Goal: Task Accomplishment & Management: Complete application form

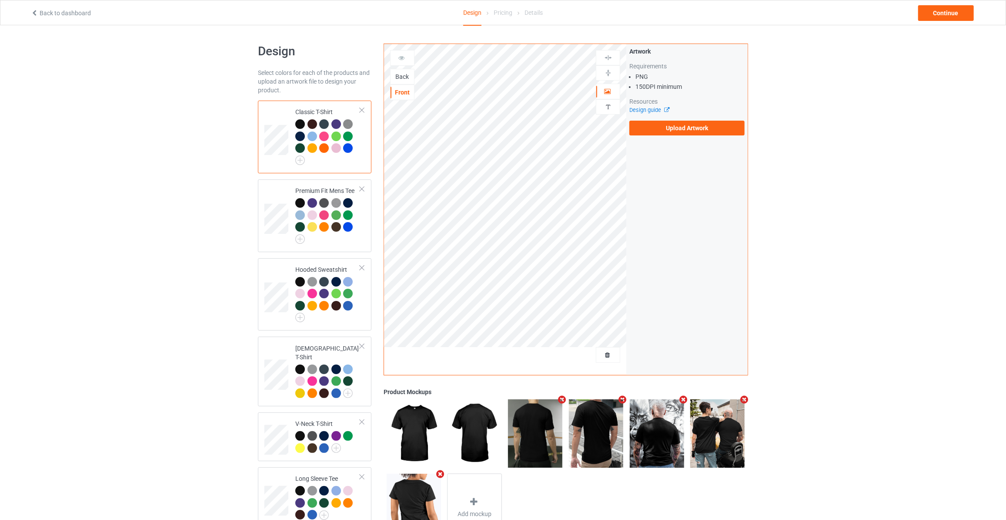
click at [396, 75] on div "Back" at bounding box center [402, 76] width 23 height 9
click at [663, 124] on label "Upload Artwork" at bounding box center [687, 128] width 115 height 15
click at [0, 0] on input "Upload Artwork" at bounding box center [0, 0] width 0 height 0
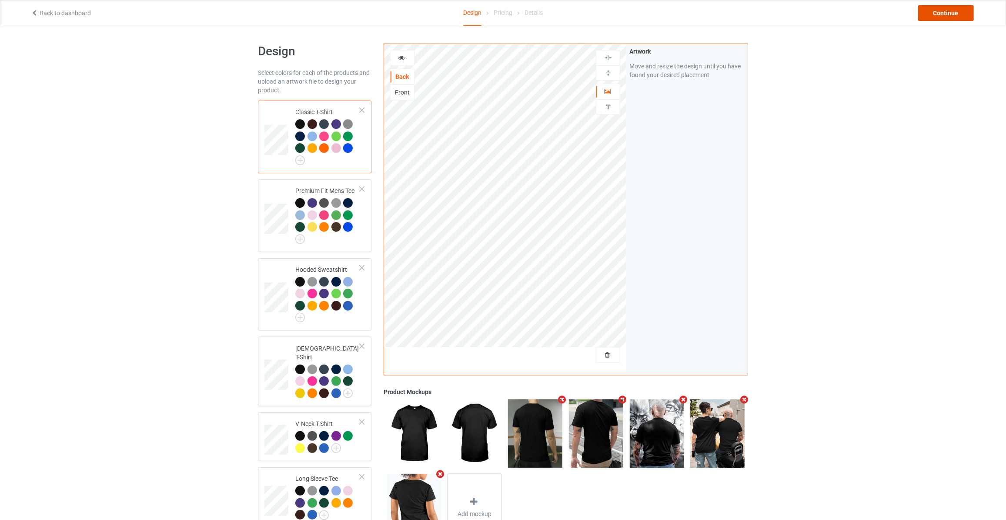
click at [945, 14] on div "Continue" at bounding box center [946, 13] width 56 height 16
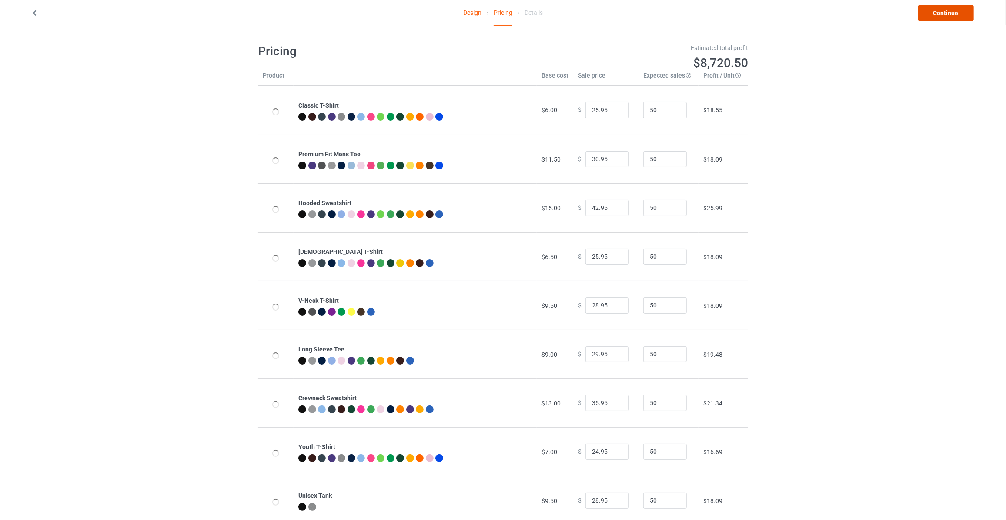
click at [945, 14] on link "Continue" at bounding box center [946, 13] width 56 height 16
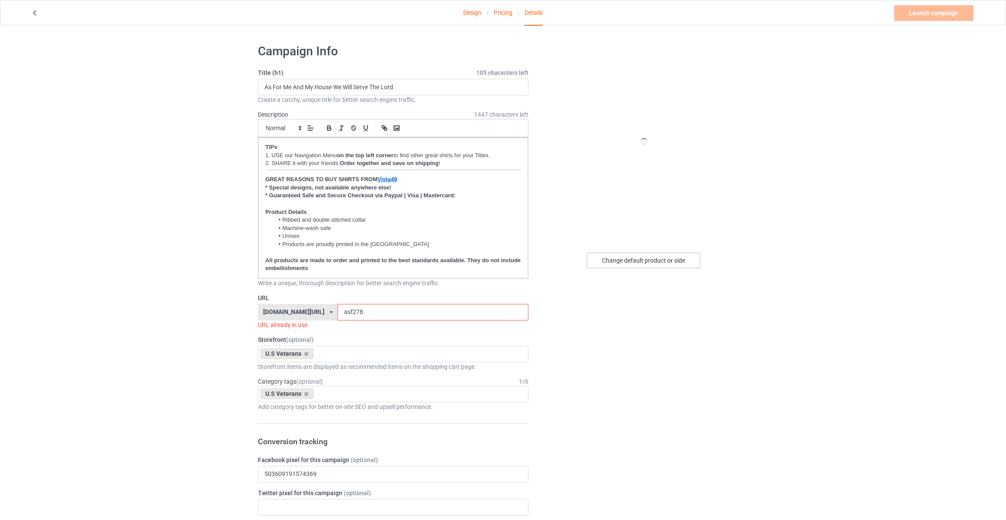
click at [618, 260] on div "Change default product or side" at bounding box center [644, 260] width 114 height 16
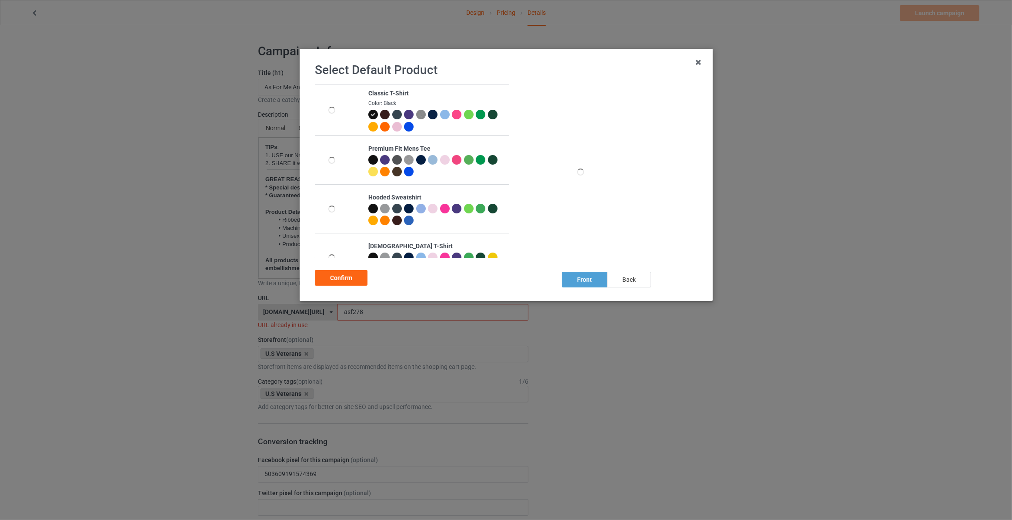
click at [623, 281] on div "back" at bounding box center [629, 280] width 44 height 16
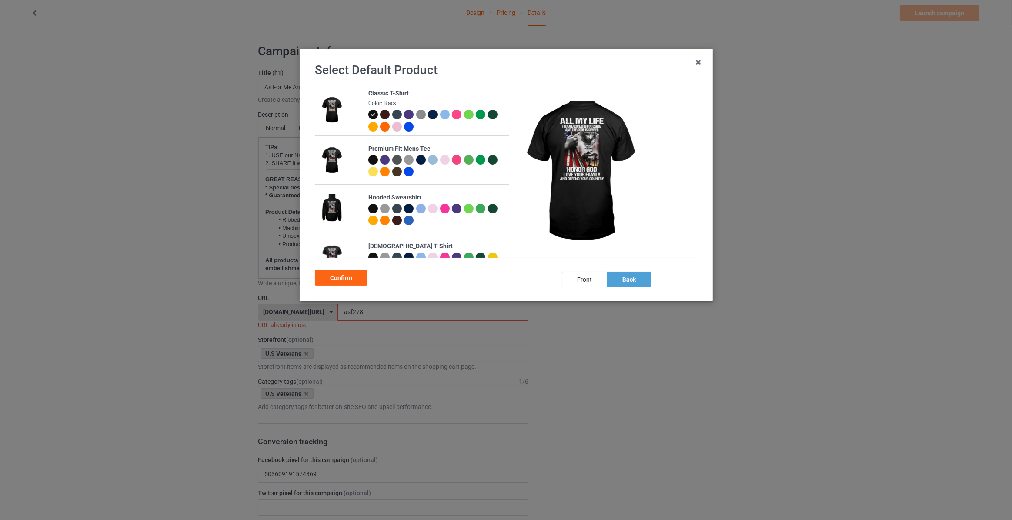
click at [434, 115] on div at bounding box center [433, 115] width 10 height 10
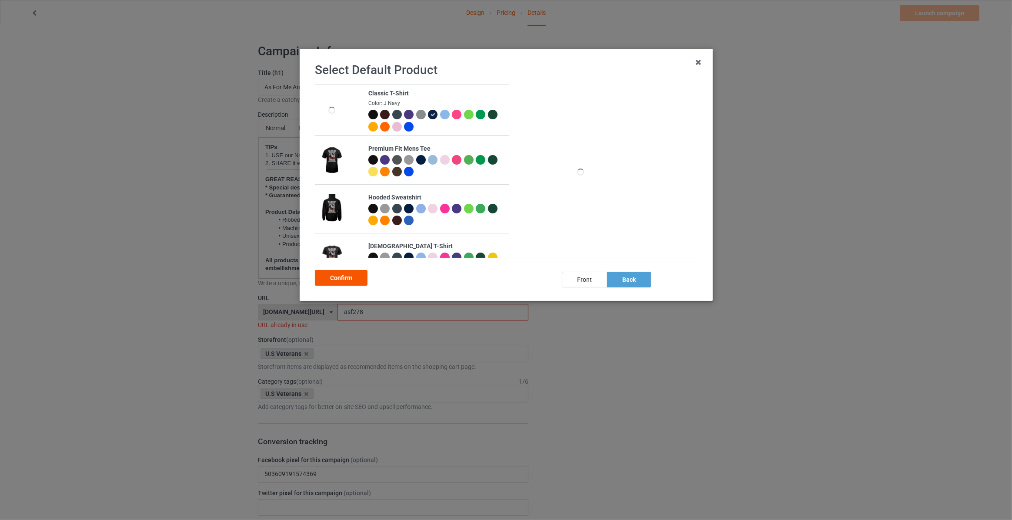
click at [351, 277] on div "Confirm" at bounding box center [341, 278] width 53 height 16
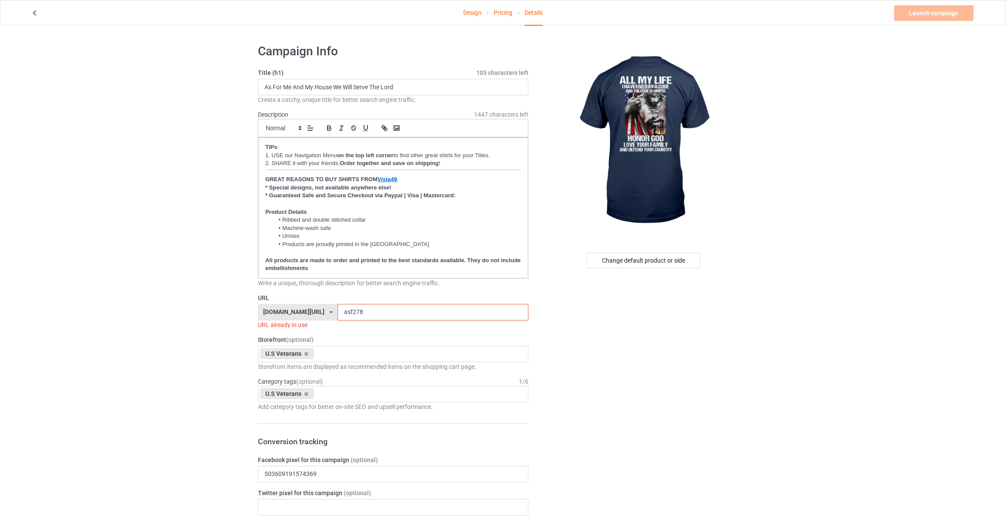
drag, startPoint x: 429, startPoint y: 78, endPoint x: 416, endPoint y: 100, distance: 25.2
click at [429, 79] on div "Title (h1) 105 characters left As For Me And My House We Will Serve The Lord Cr…" at bounding box center [393, 86] width 271 height 36
drag, startPoint x: 420, startPoint y: 89, endPoint x: -121, endPoint y: 63, distance: 541.0
click at [0, 63] on html "Design Pricing Details Launch campaign Invalid campaign URL Campaign Info Title…" at bounding box center [503, 260] width 1006 height 520
type input "All My Life I Have Lived By A Code And The Code Is Simple"
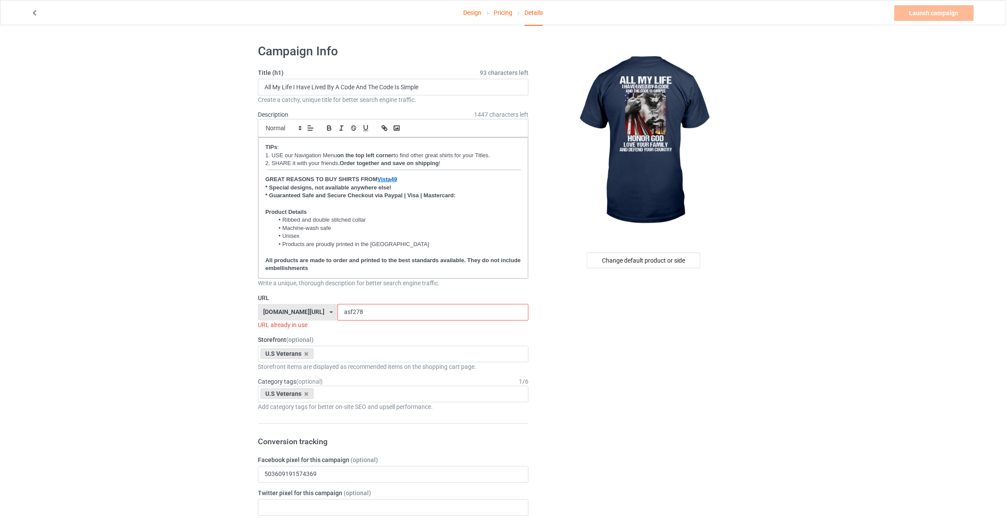
drag, startPoint x: 166, startPoint y: 139, endPoint x: 206, endPoint y: 176, distance: 54.8
drag, startPoint x: 355, startPoint y: 312, endPoint x: 71, endPoint y: 234, distance: 293.9
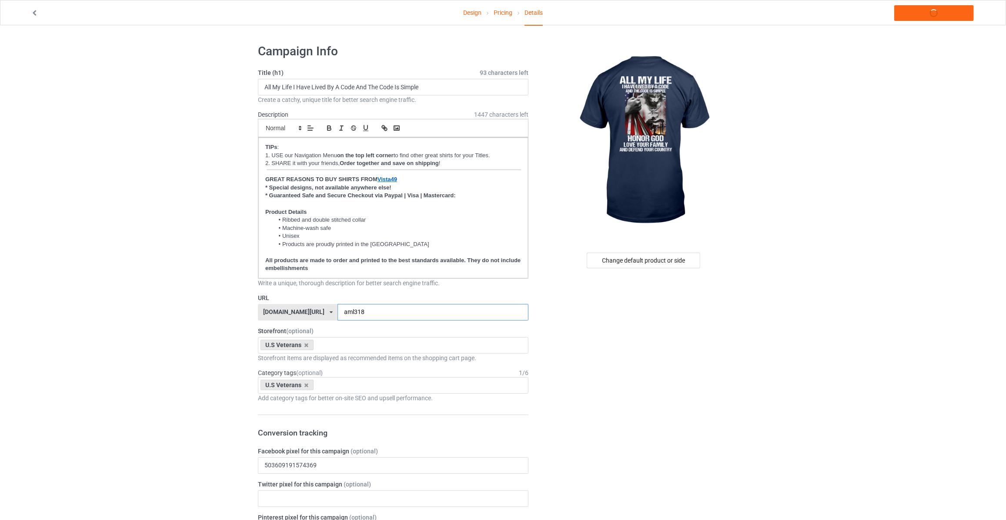
type input "aml318"
click at [929, 18] on link "Launch campaign" at bounding box center [935, 13] width 80 height 16
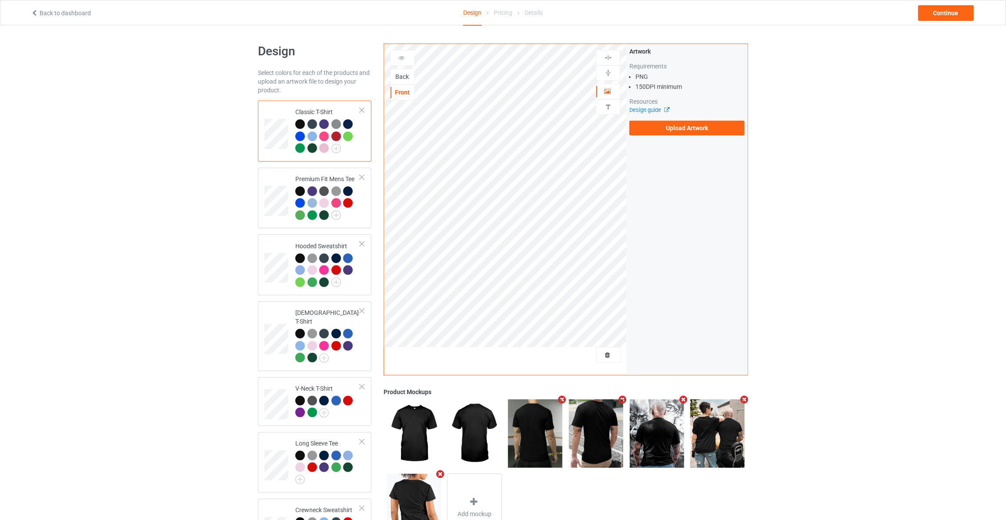
click at [404, 71] on div "Back" at bounding box center [402, 77] width 24 height 16
click at [406, 77] on div "Back" at bounding box center [402, 76] width 23 height 9
click at [666, 131] on label "Upload Artwork" at bounding box center [687, 128] width 115 height 15
click at [0, 0] on input "Upload Artwork" at bounding box center [0, 0] width 0 height 0
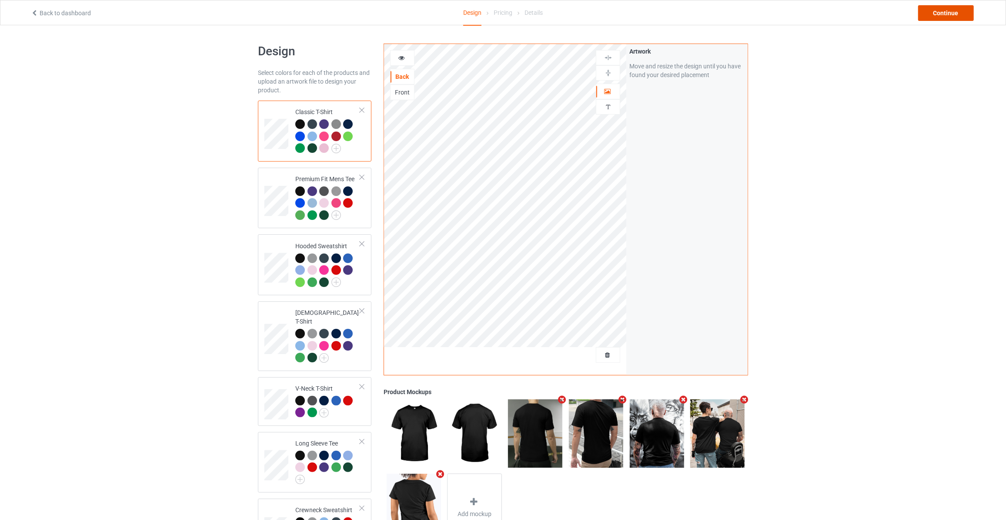
click at [942, 16] on div "Continue" at bounding box center [946, 13] width 56 height 16
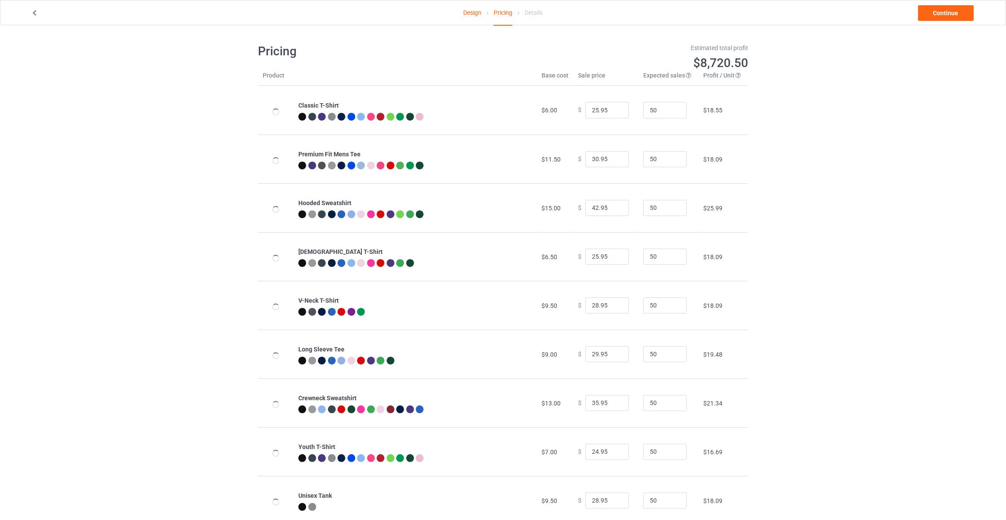
click at [942, 16] on link "Continue" at bounding box center [946, 13] width 56 height 16
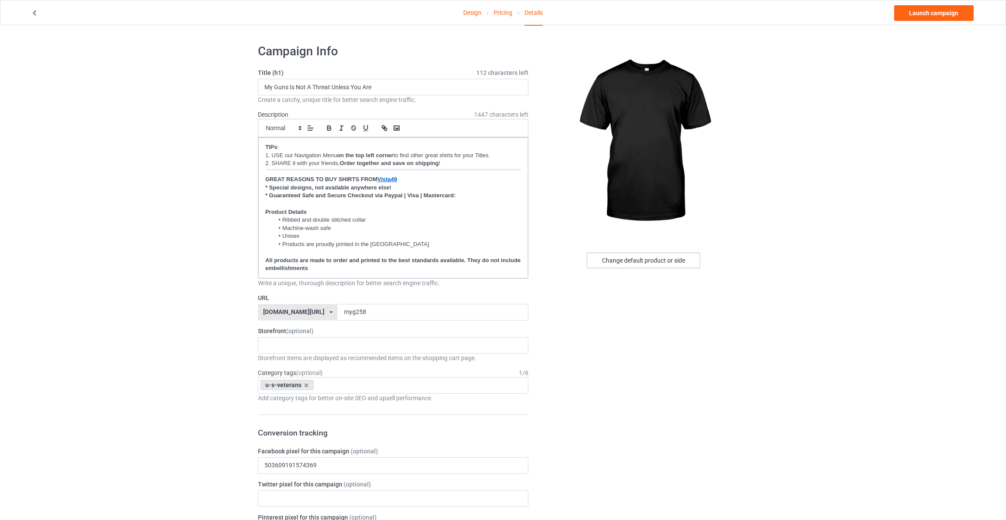
click at [642, 265] on div "Change default product or side" at bounding box center [644, 260] width 114 height 16
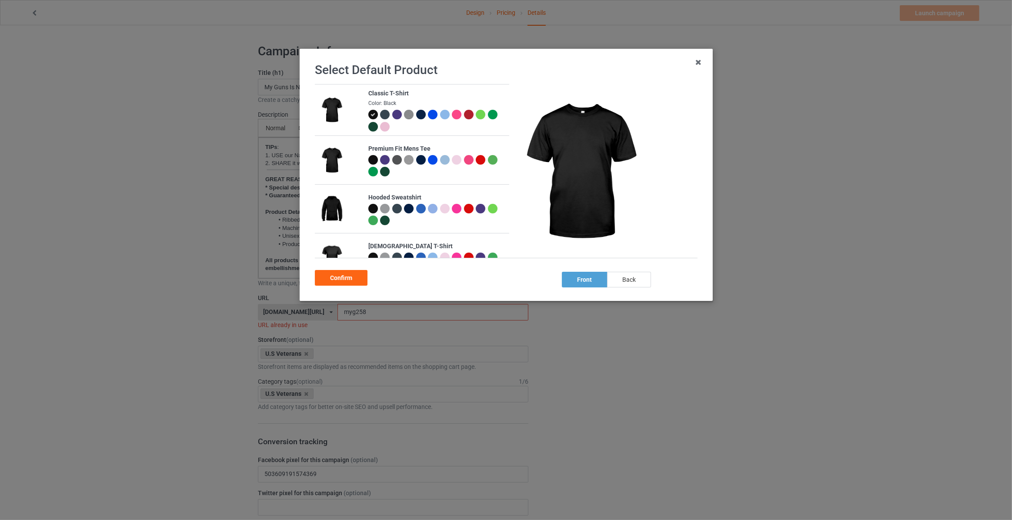
click at [617, 280] on div "back" at bounding box center [629, 280] width 44 height 16
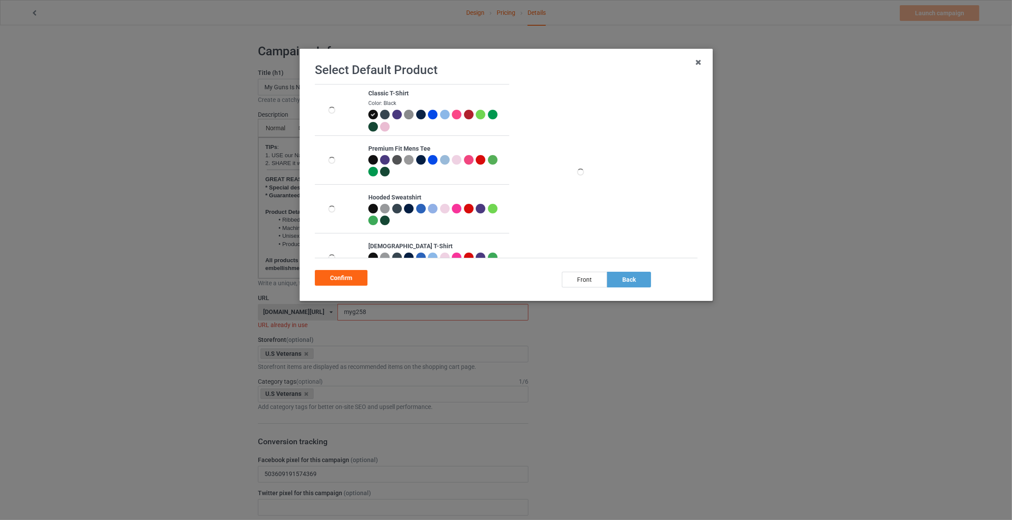
click at [422, 115] on div at bounding box center [421, 115] width 10 height 10
click at [339, 285] on div "Confirm" at bounding box center [341, 278] width 53 height 16
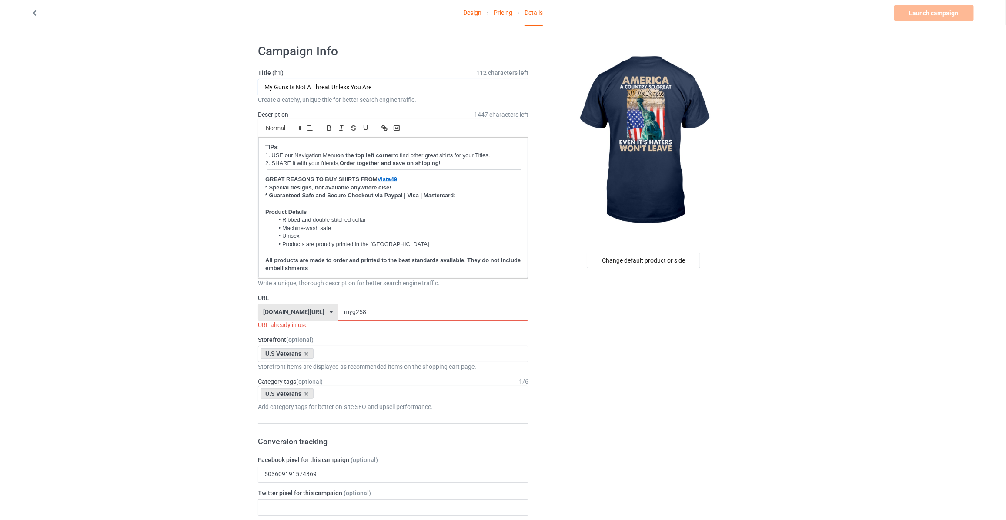
drag, startPoint x: 405, startPoint y: 90, endPoint x: -26, endPoint y: 52, distance: 432.0
click at [0, 52] on html "Design Pricing Details Launch campaign Invalid campaign URL Campaign Info Title…" at bounding box center [503, 260] width 1006 height 520
type input "America A Country So Great"
drag, startPoint x: 349, startPoint y: 308, endPoint x: 135, endPoint y: 295, distance: 214.5
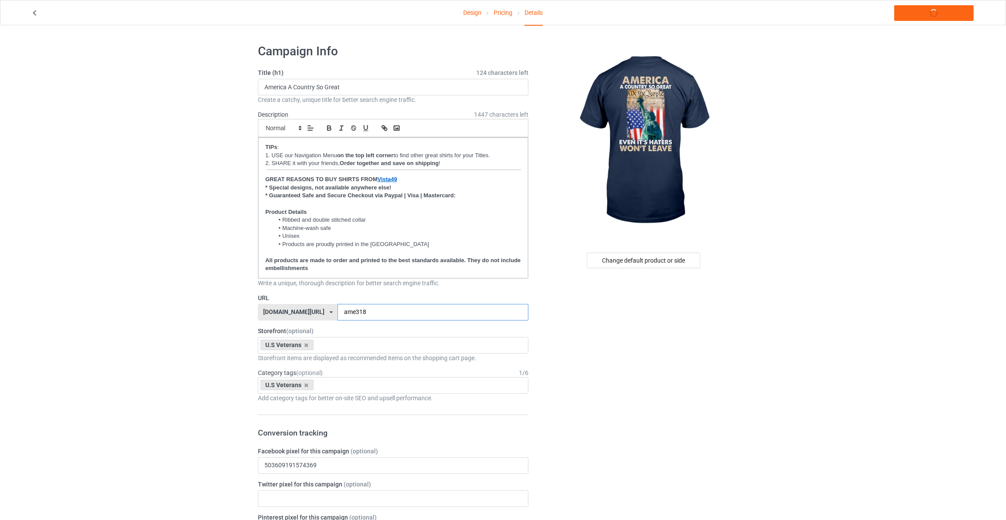
type input "ame318"
drag, startPoint x: 821, startPoint y: 85, endPoint x: 854, endPoint y: 45, distance: 51.9
click at [906, 14] on link "Launch campaign" at bounding box center [935, 13] width 80 height 16
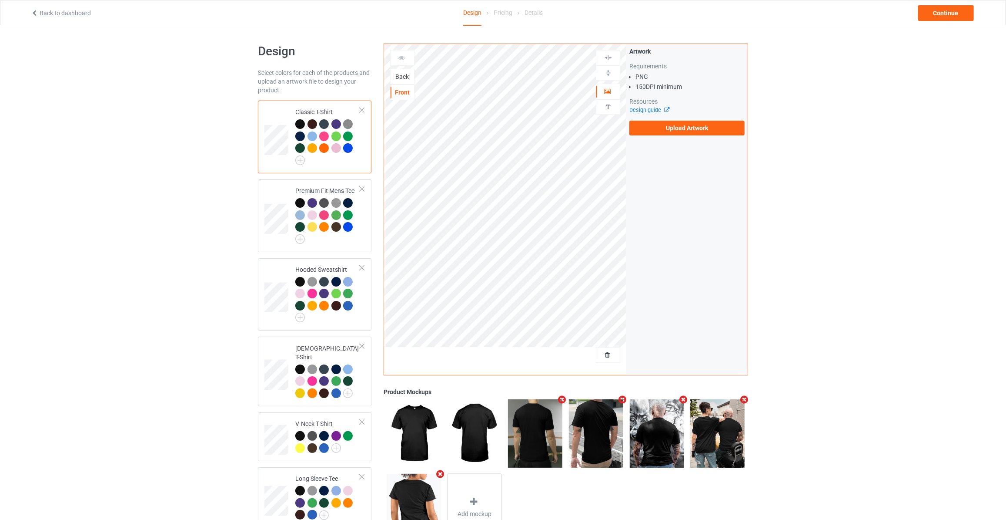
click at [409, 72] on div "Back" at bounding box center [402, 76] width 23 height 9
click at [661, 134] on label "Upload Artwork" at bounding box center [687, 128] width 115 height 15
click at [0, 0] on input "Upload Artwork" at bounding box center [0, 0] width 0 height 0
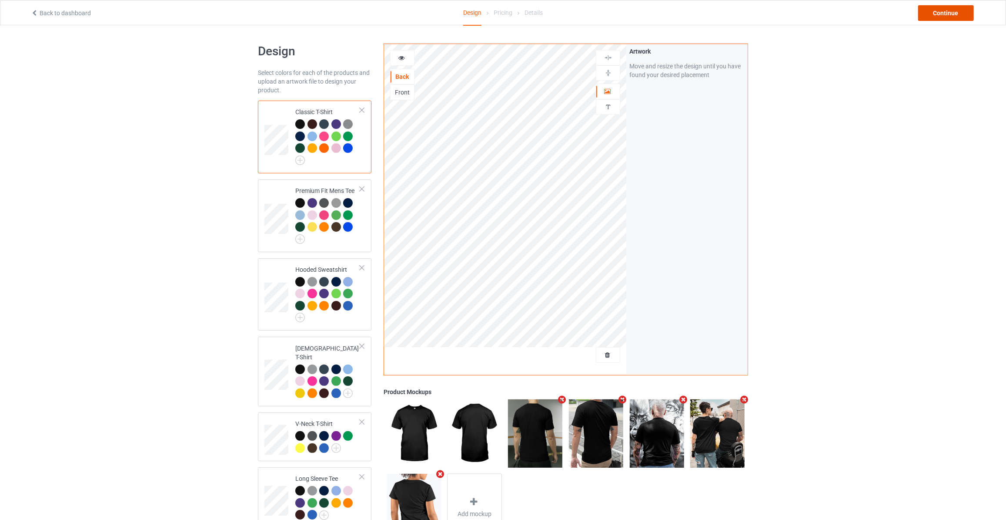
click at [932, 6] on div "Continue" at bounding box center [946, 13] width 56 height 16
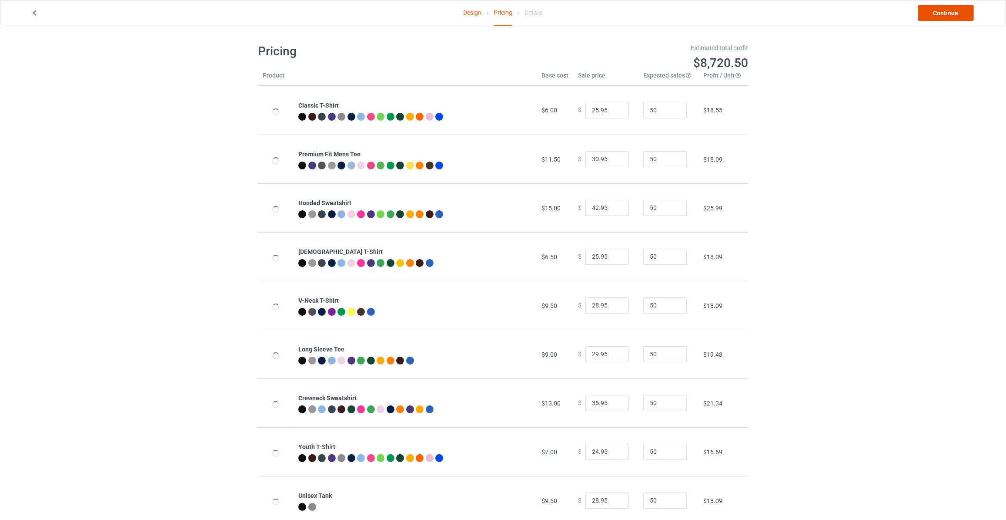
click at [932, 6] on link "Continue" at bounding box center [946, 13] width 56 height 16
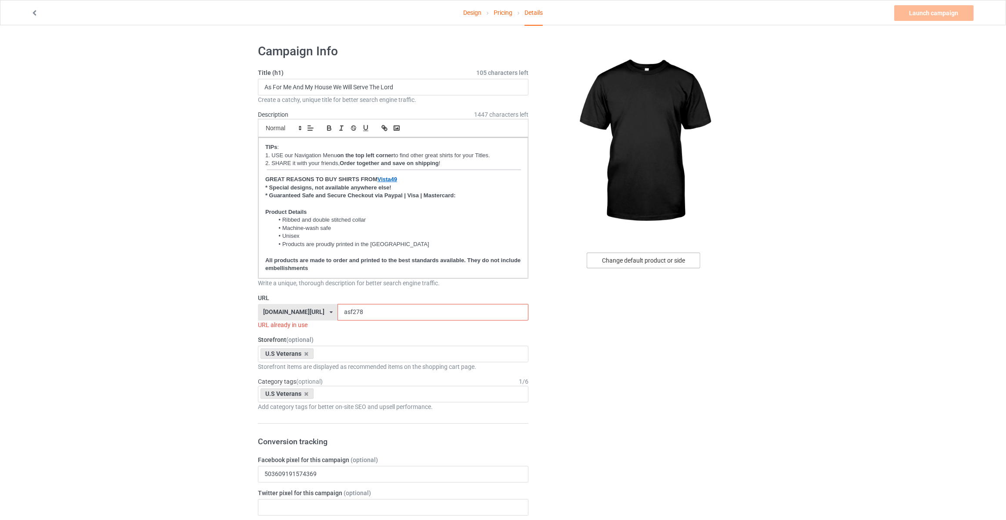
click at [634, 265] on div "Change default product or side" at bounding box center [644, 260] width 114 height 16
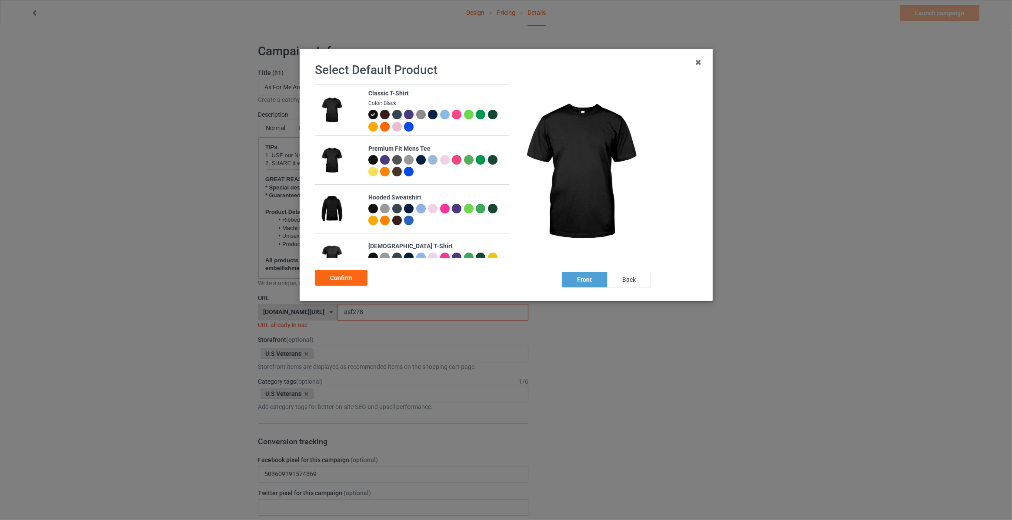
click at [634, 279] on div "back" at bounding box center [629, 280] width 44 height 16
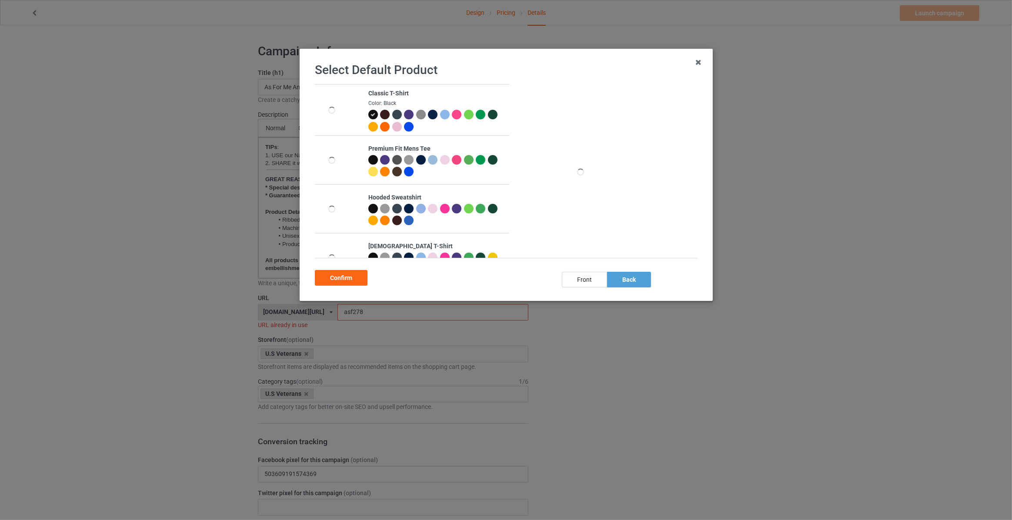
click at [432, 114] on div at bounding box center [433, 115] width 10 height 10
click at [343, 273] on div "Confirm" at bounding box center [341, 278] width 53 height 16
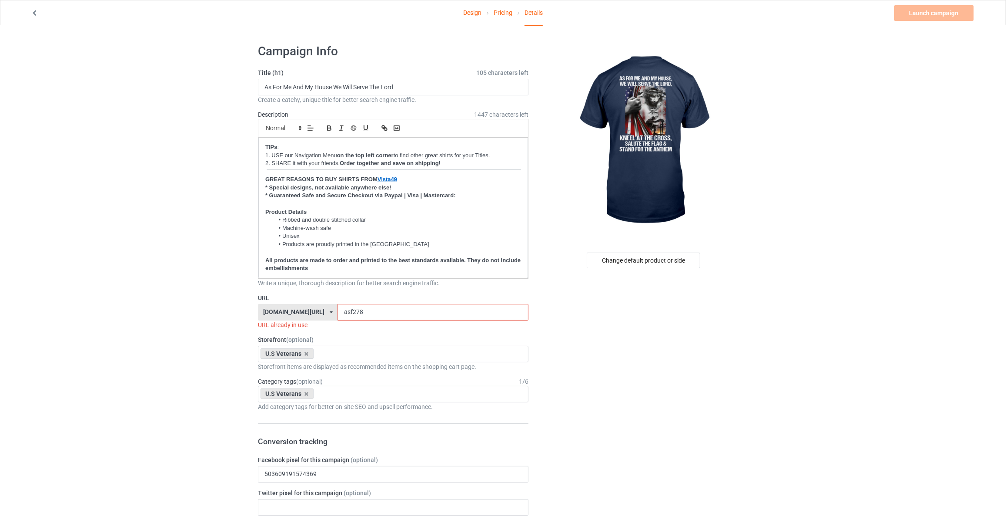
drag, startPoint x: 351, startPoint y: 312, endPoint x: 90, endPoint y: 277, distance: 262.9
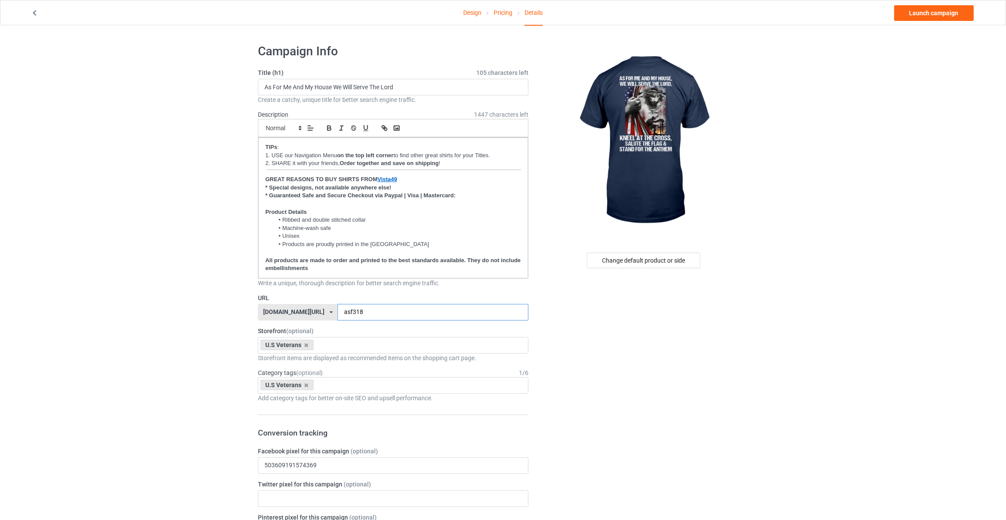
type input "asf318"
click at [925, 3] on div "Design Pricing Details Launch campaign" at bounding box center [503, 12] width 957 height 24
click at [914, 13] on link "Launch campaign" at bounding box center [935, 13] width 80 height 16
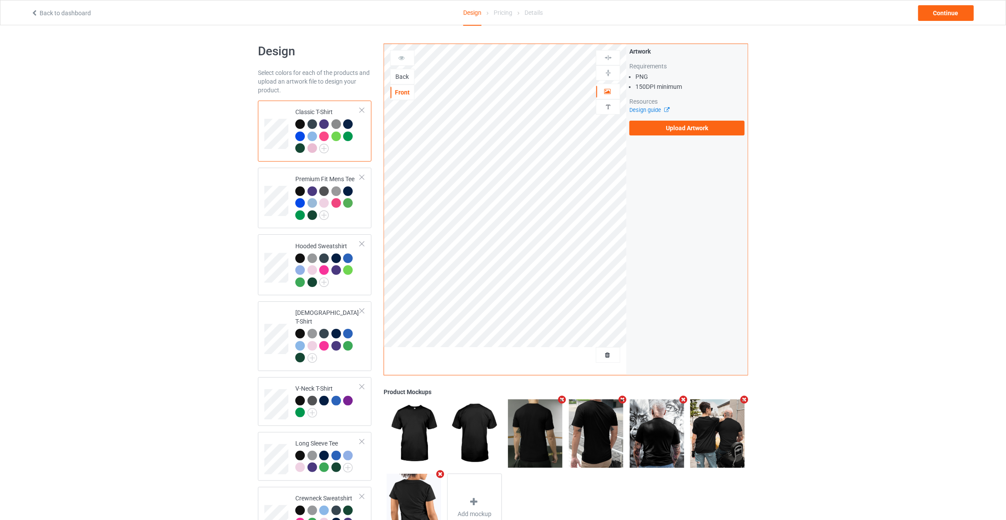
click at [405, 74] on div "Back" at bounding box center [402, 76] width 23 height 9
click at [661, 127] on label "Upload Artwork" at bounding box center [687, 128] width 115 height 15
click at [0, 0] on input "Upload Artwork" at bounding box center [0, 0] width 0 height 0
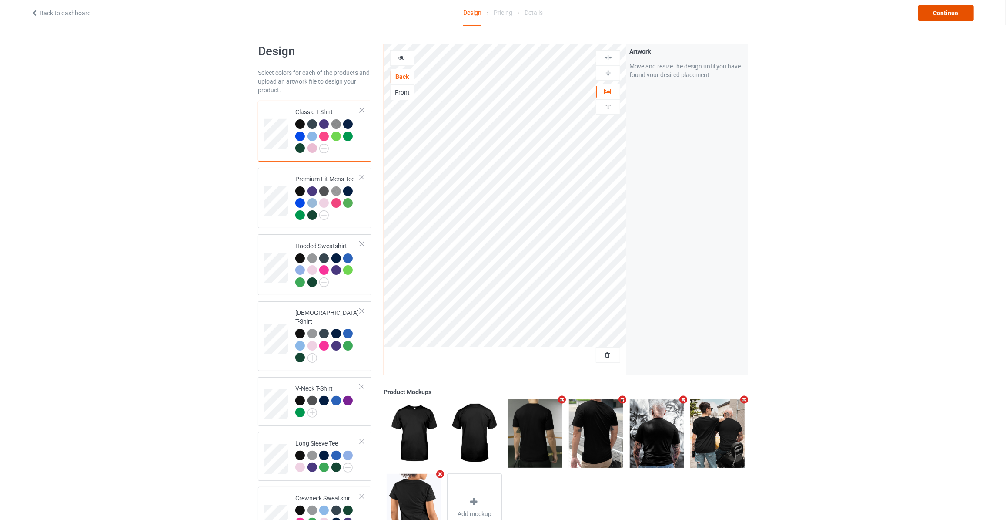
click at [939, 10] on div "Continue" at bounding box center [946, 13] width 56 height 16
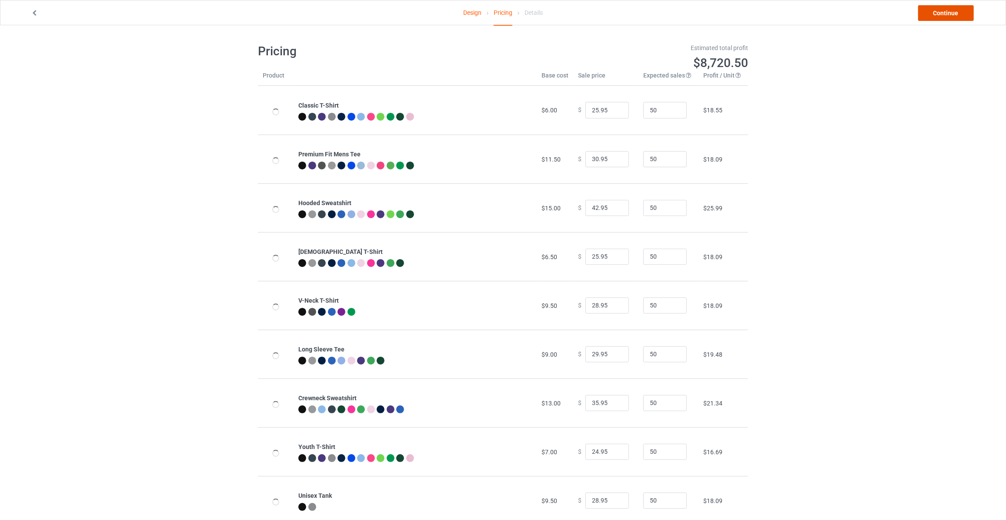
click at [939, 10] on link "Continue" at bounding box center [946, 13] width 56 height 16
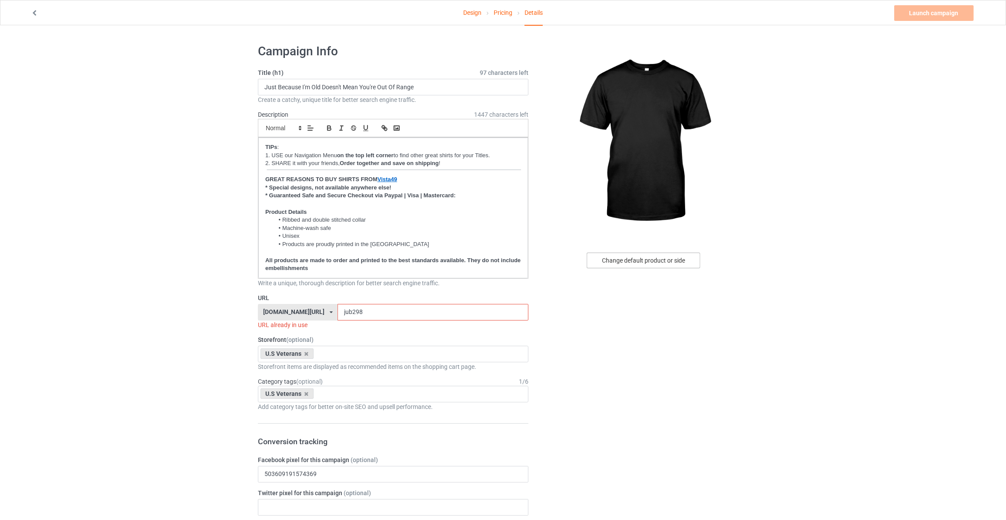
click at [637, 262] on div "Change default product or side" at bounding box center [644, 260] width 114 height 16
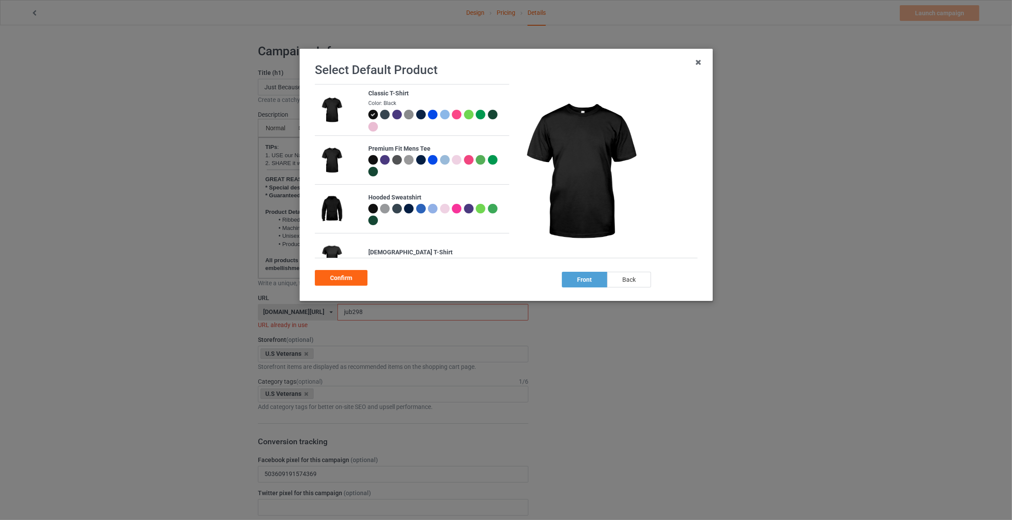
click at [636, 284] on div "back" at bounding box center [629, 280] width 44 height 16
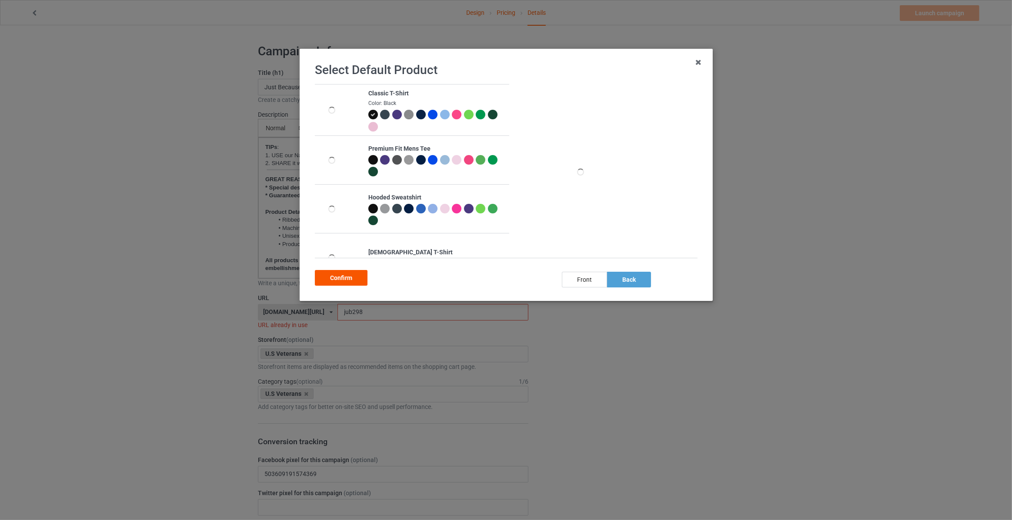
click at [346, 275] on div "Confirm" at bounding box center [341, 278] width 53 height 16
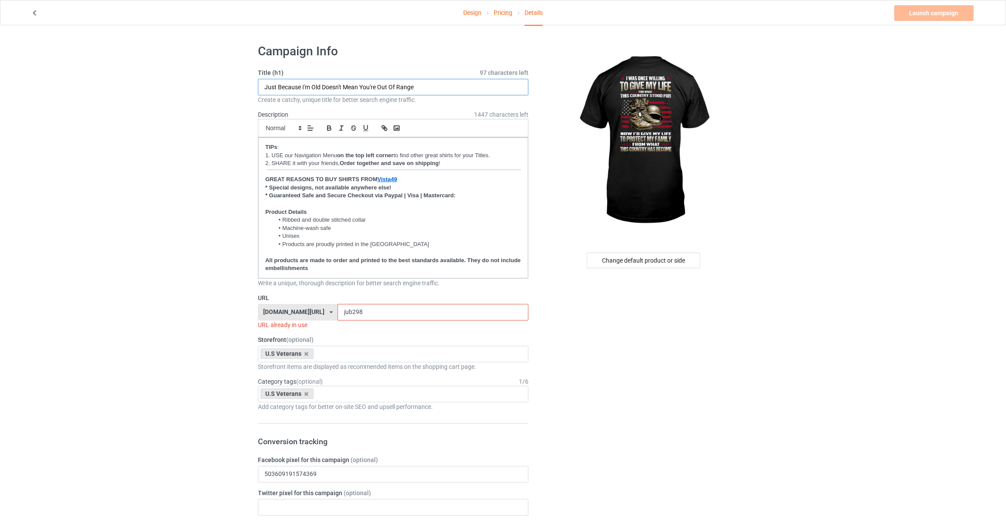
click at [300, 88] on input "Just Because I'm Old Doesn't Mean You're Out Of Range" at bounding box center [393, 87] width 271 height 17
drag, startPoint x: 457, startPoint y: 84, endPoint x: 133, endPoint y: 181, distance: 338.2
paste input "I Was Once Willing To Give My Lif"
type input "I Was Once Willing To Give My Life"
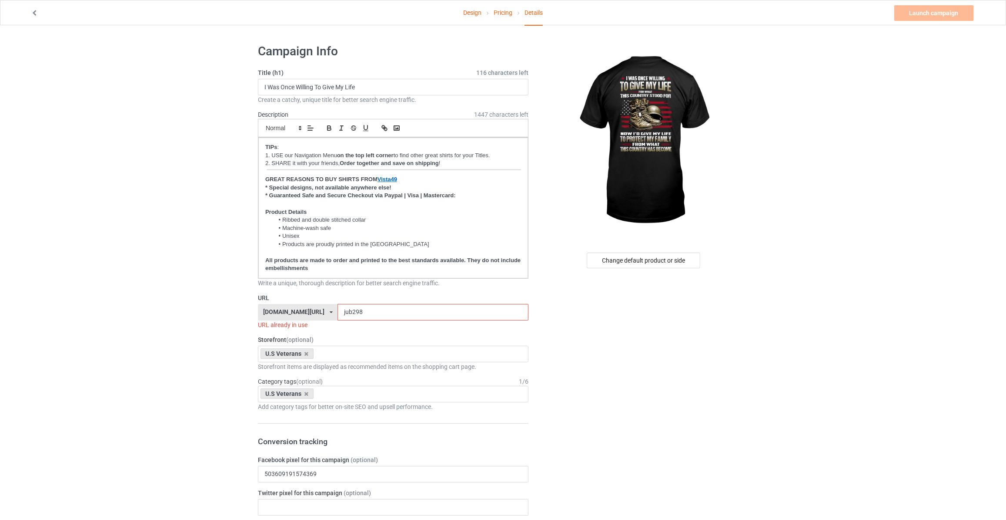
drag, startPoint x: 349, startPoint y: 308, endPoint x: 99, endPoint y: 277, distance: 252.6
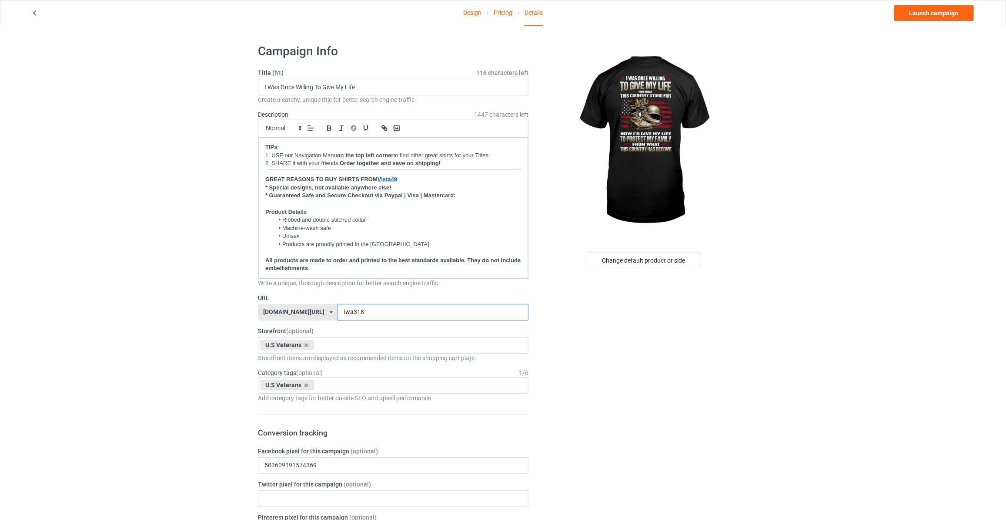
type input "iwa318"
click at [927, 15] on link "Launch campaign" at bounding box center [935, 13] width 80 height 16
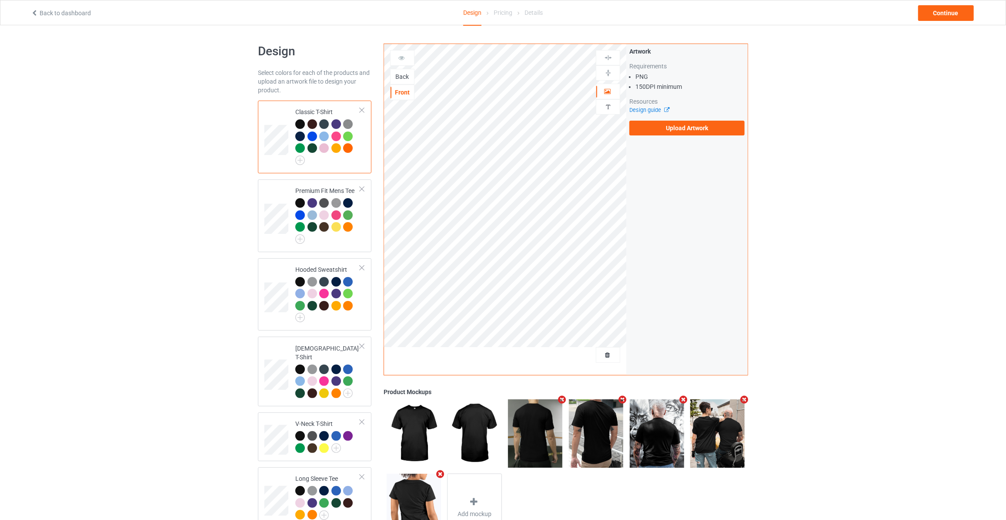
click at [405, 74] on div "Back" at bounding box center [402, 76] width 23 height 9
click at [59, 11] on link "Back to dashboard" at bounding box center [61, 13] width 60 height 7
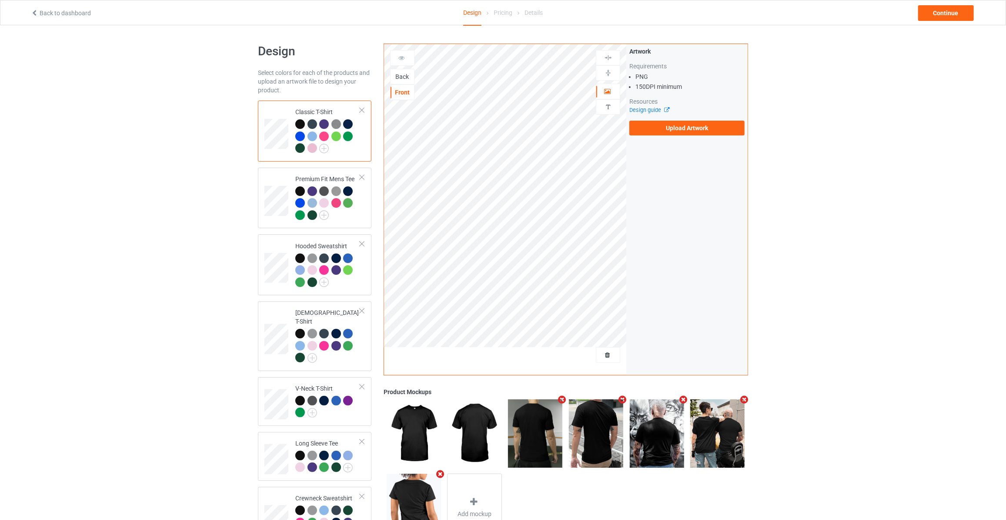
click at [402, 73] on div "Back" at bounding box center [402, 76] width 23 height 9
click at [660, 123] on label "Upload Artwork" at bounding box center [687, 128] width 115 height 15
click at [0, 0] on input "Upload Artwork" at bounding box center [0, 0] width 0 height 0
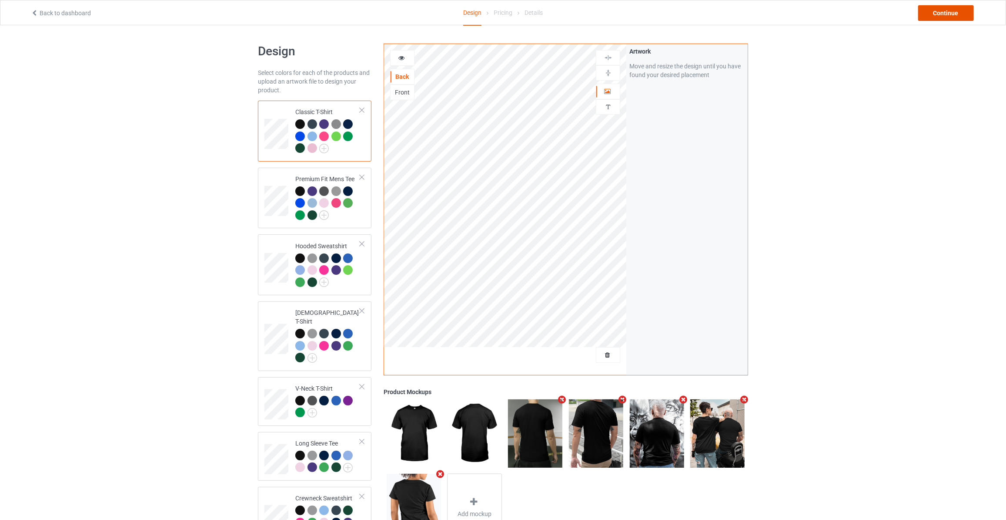
click at [931, 13] on div "Continue" at bounding box center [946, 13] width 56 height 16
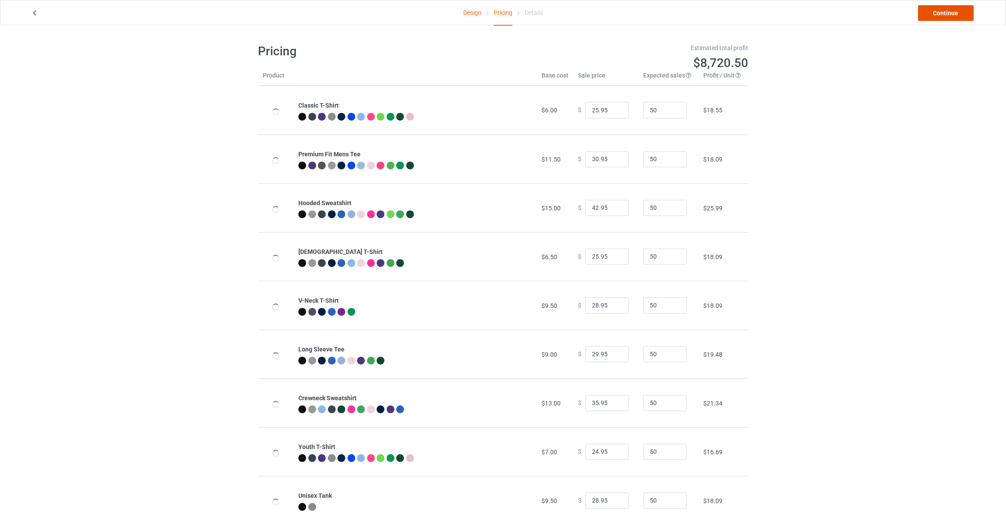
click at [931, 13] on link "Continue" at bounding box center [946, 13] width 56 height 16
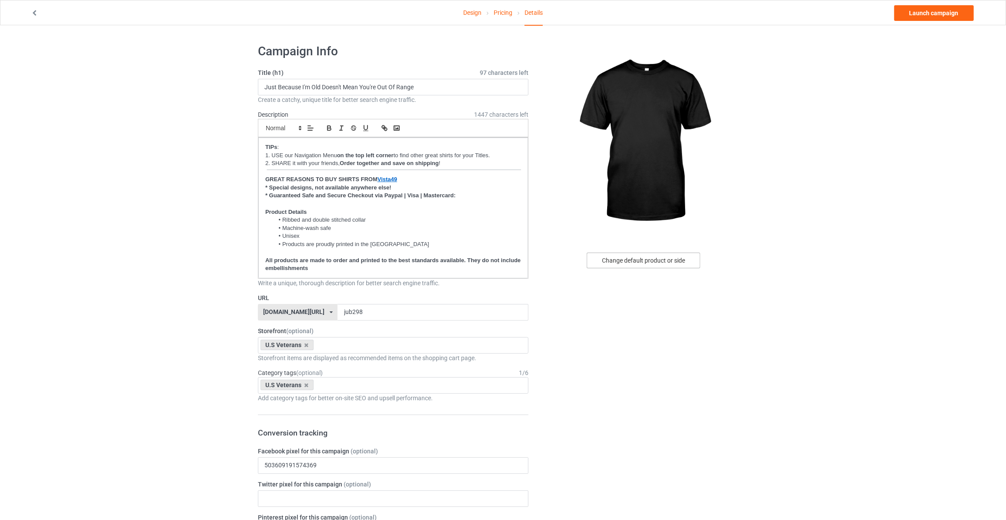
click at [640, 265] on div "Change default product or side" at bounding box center [644, 260] width 114 height 16
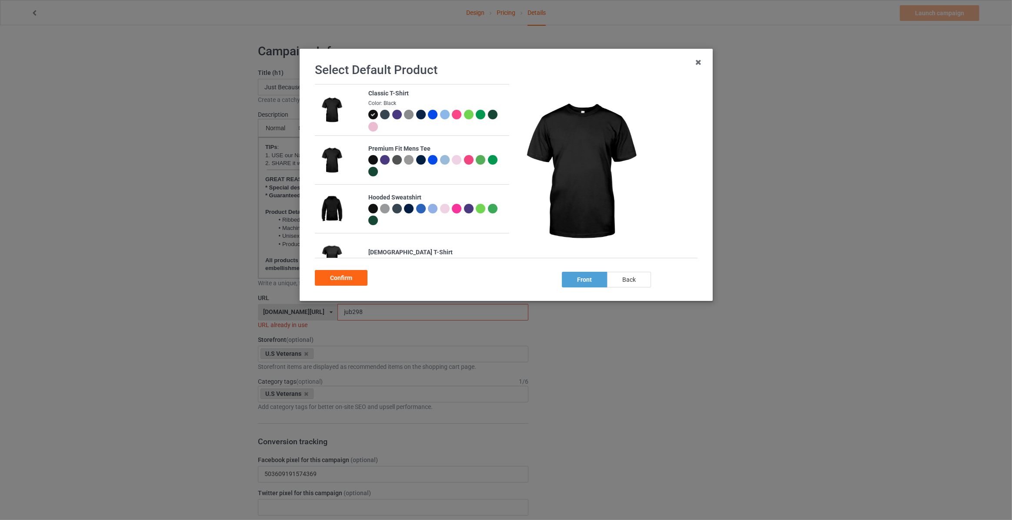
click at [637, 280] on div "back" at bounding box center [629, 280] width 44 height 16
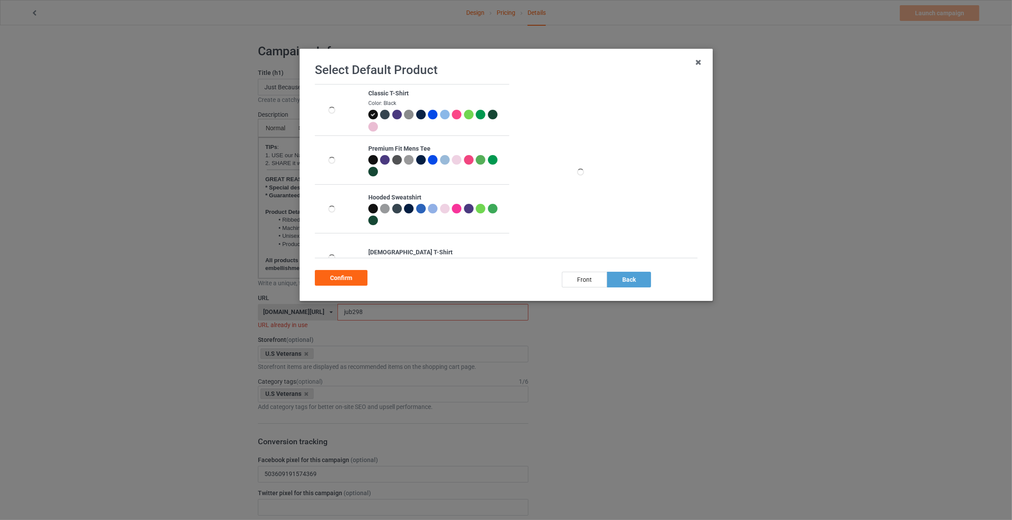
click at [348, 273] on div "Confirm" at bounding box center [341, 278] width 53 height 16
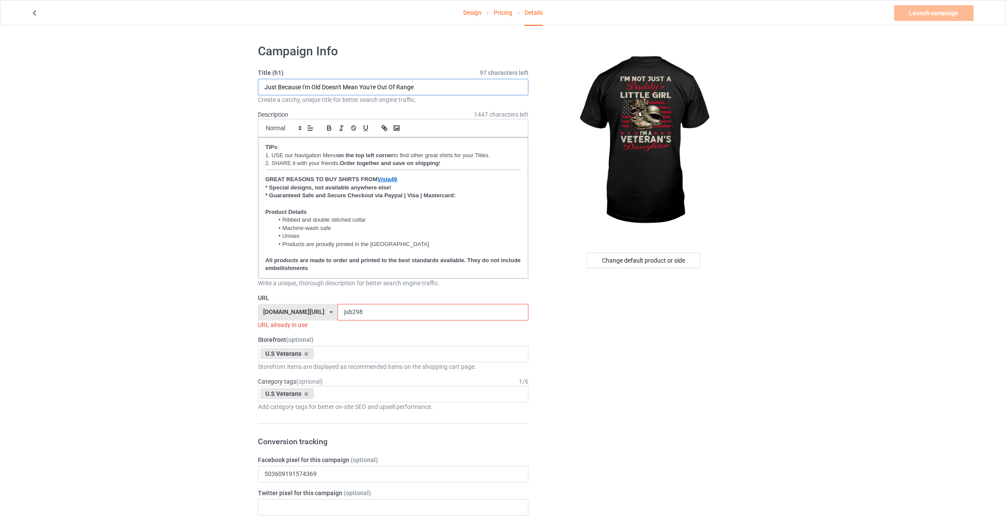
click at [332, 91] on input "Just Because I'm Old Doesn't Mean You're Out Of Range" at bounding box center [393, 87] width 271 height 17
paste input "I'm Not Just A Daddy's Little Girl I'm A Veteran's Daughter"
type input "I'm Not Just A Daddy's Little Girl I'm A Veteran's Daughter"
drag, startPoint x: 275, startPoint y: 304, endPoint x: 114, endPoint y: 268, distance: 164.9
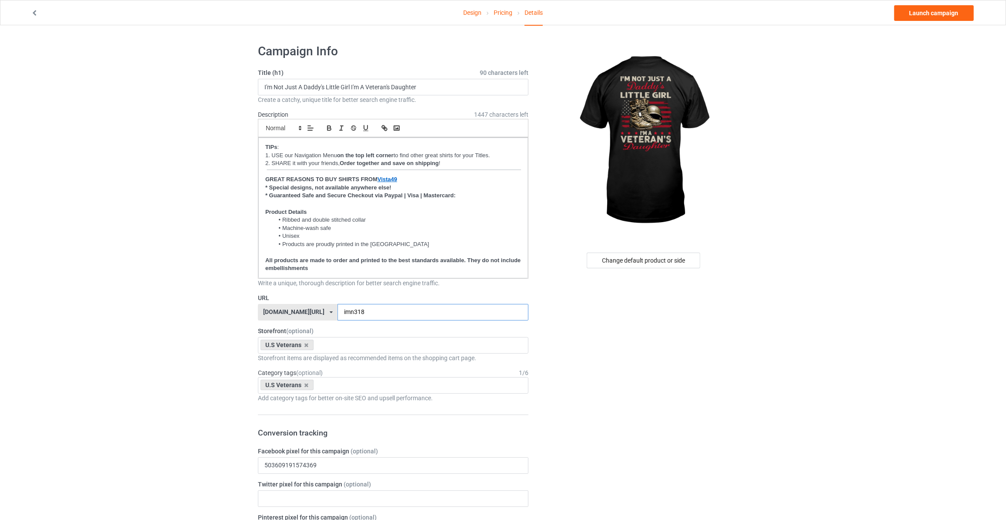
type input "imn318"
click at [911, 17] on link "Launch campaign" at bounding box center [935, 13] width 80 height 16
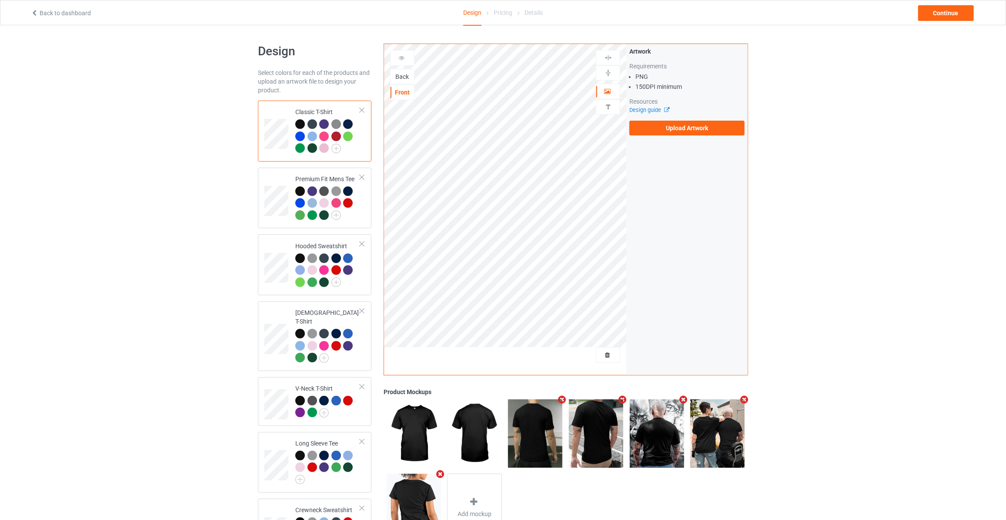
drag, startPoint x: 402, startPoint y: 74, endPoint x: 427, endPoint y: 67, distance: 26.1
click at [402, 75] on div "Back" at bounding box center [402, 76] width 23 height 9
click at [674, 128] on label "Upload Artwork" at bounding box center [687, 128] width 115 height 15
click at [0, 0] on input "Upload Artwork" at bounding box center [0, 0] width 0 height 0
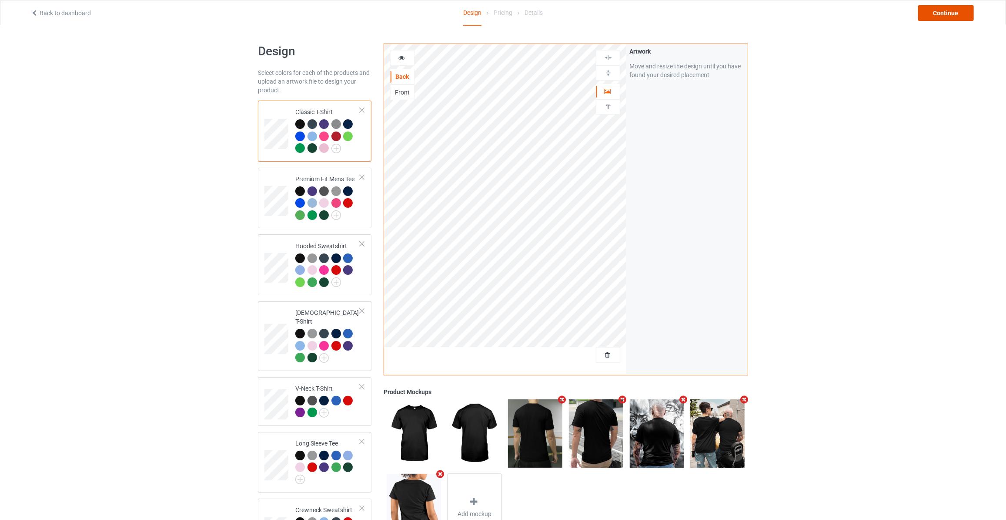
click at [965, 11] on div "Continue" at bounding box center [946, 13] width 56 height 16
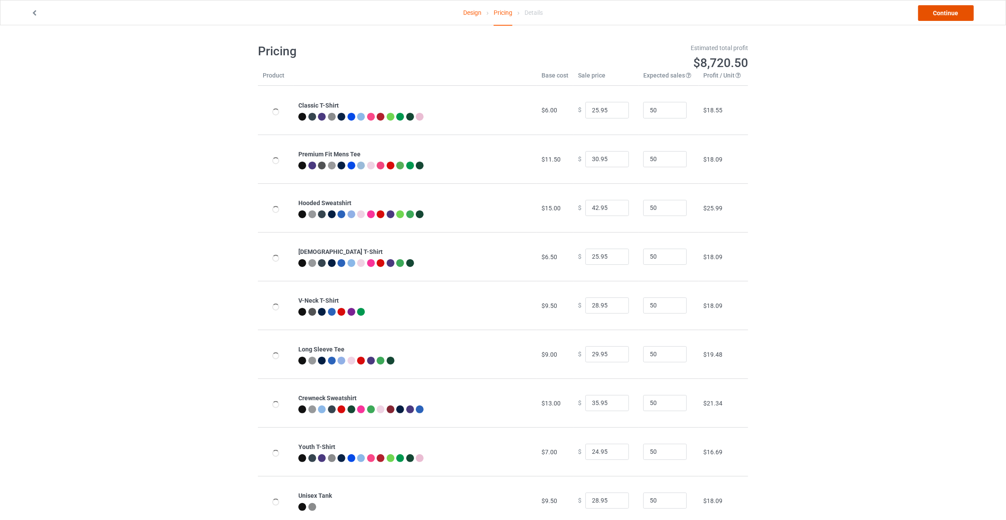
click at [965, 11] on link "Continue" at bounding box center [946, 13] width 56 height 16
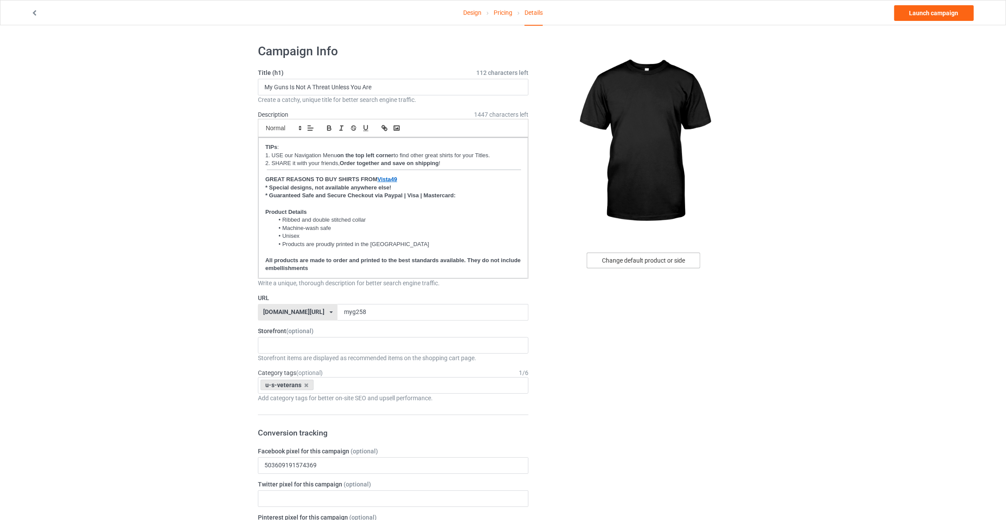
click at [657, 263] on div "Change default product or side" at bounding box center [644, 260] width 114 height 16
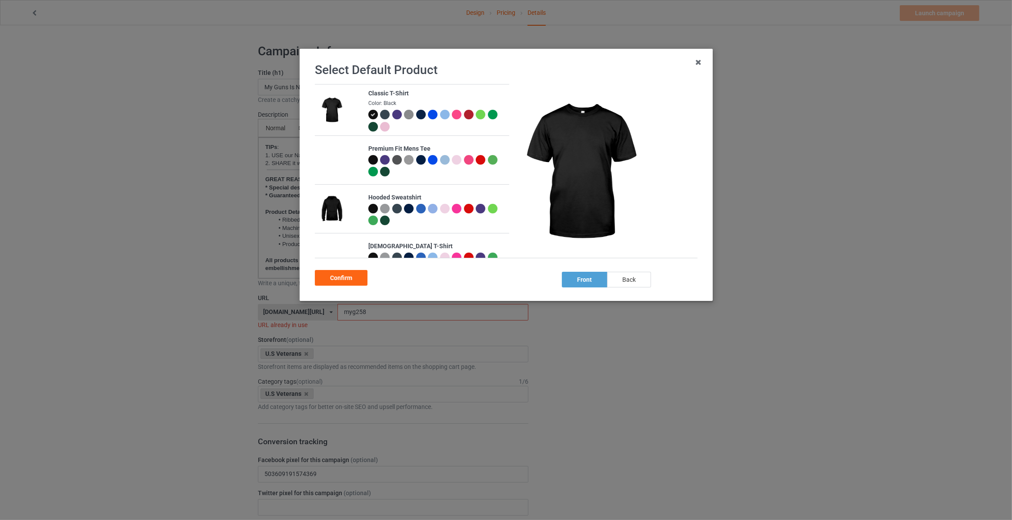
click at [637, 284] on div "back" at bounding box center [629, 280] width 44 height 16
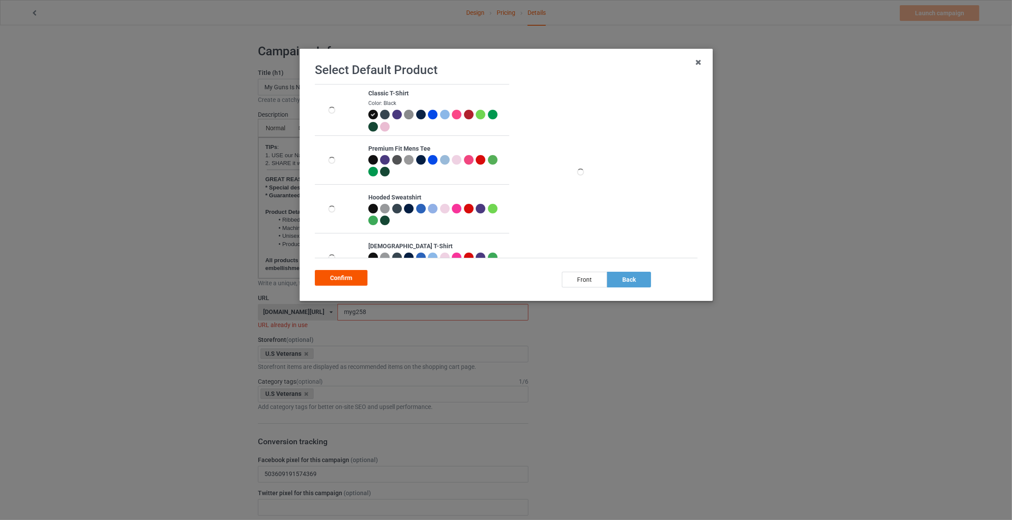
click at [342, 284] on div "Confirm" at bounding box center [341, 278] width 53 height 16
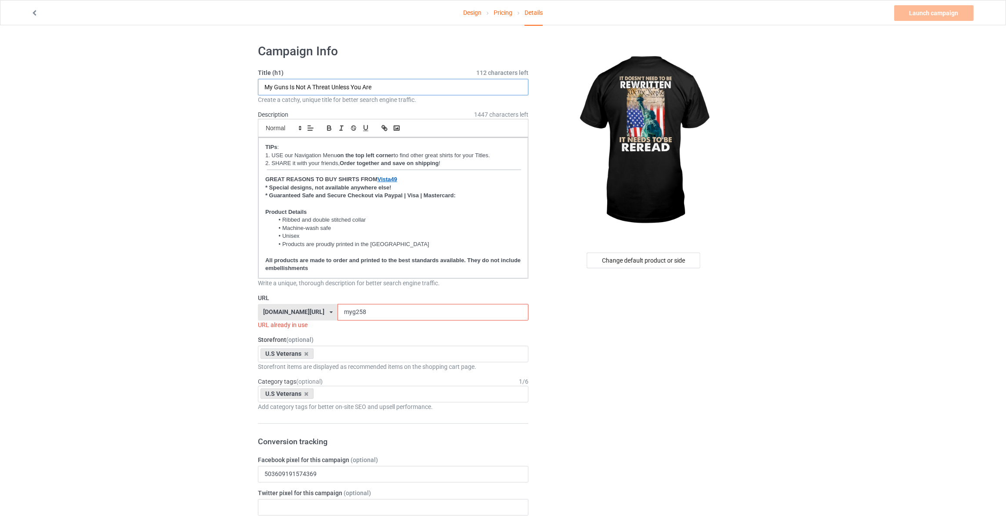
drag, startPoint x: 387, startPoint y: 87, endPoint x: -193, endPoint y: 9, distance: 585.6
click at [0, 9] on html "Design Pricing Details Launch campaign Invalid campaign URL Campaign Info Title…" at bounding box center [503, 260] width 1006 height 520
type input "It Doesn't Need To Be Rewritten"
drag, startPoint x: 362, startPoint y: 315, endPoint x: 0, endPoint y: 258, distance: 366.9
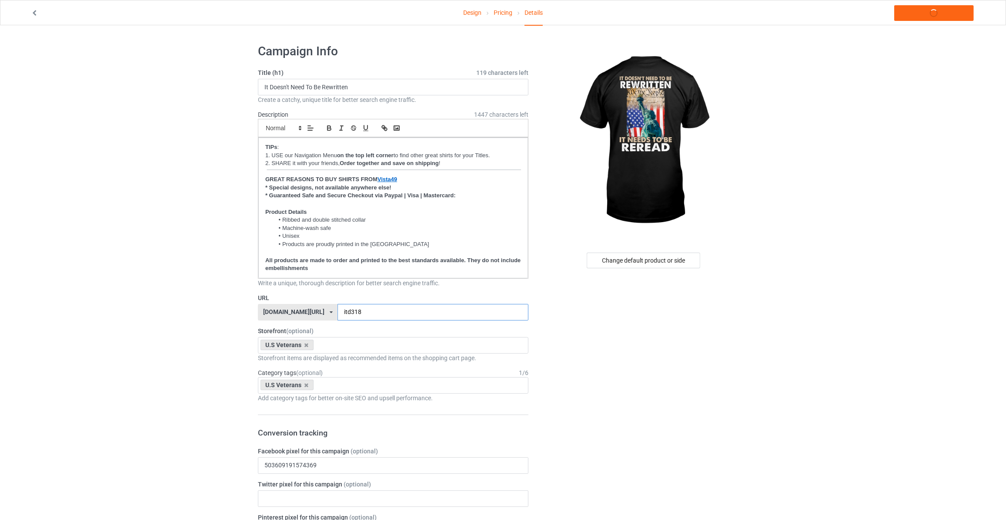
type input "itd318"
click at [924, 13] on link "Launch campaign" at bounding box center [935, 13] width 80 height 16
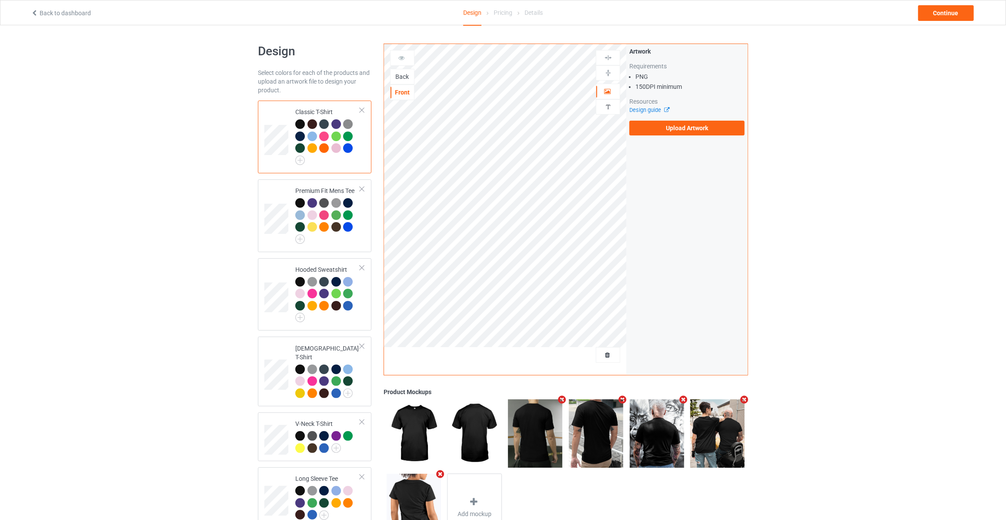
click at [396, 73] on div "Back" at bounding box center [402, 76] width 23 height 9
click at [674, 131] on label "Upload Artwork" at bounding box center [687, 128] width 115 height 15
click at [0, 0] on input "Upload Artwork" at bounding box center [0, 0] width 0 height 0
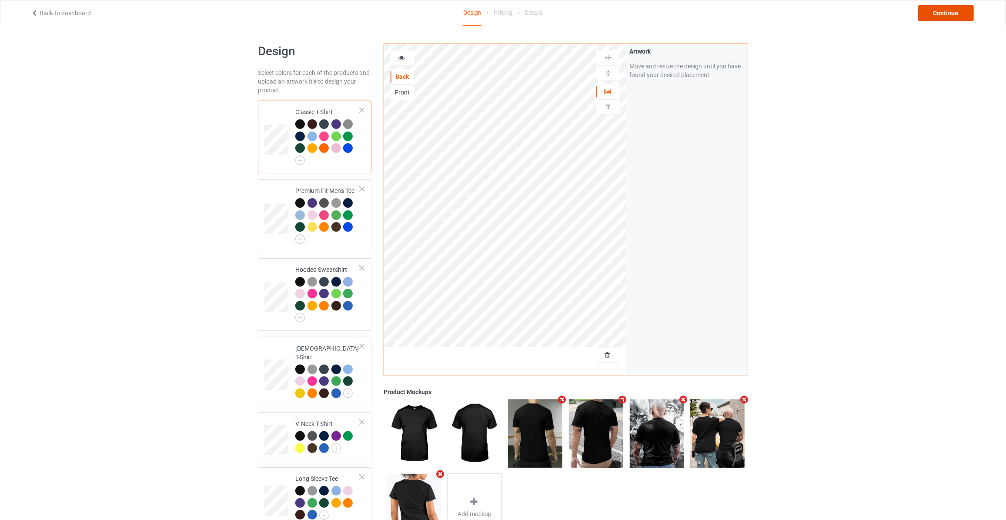
click at [954, 15] on div "Continue" at bounding box center [946, 13] width 56 height 16
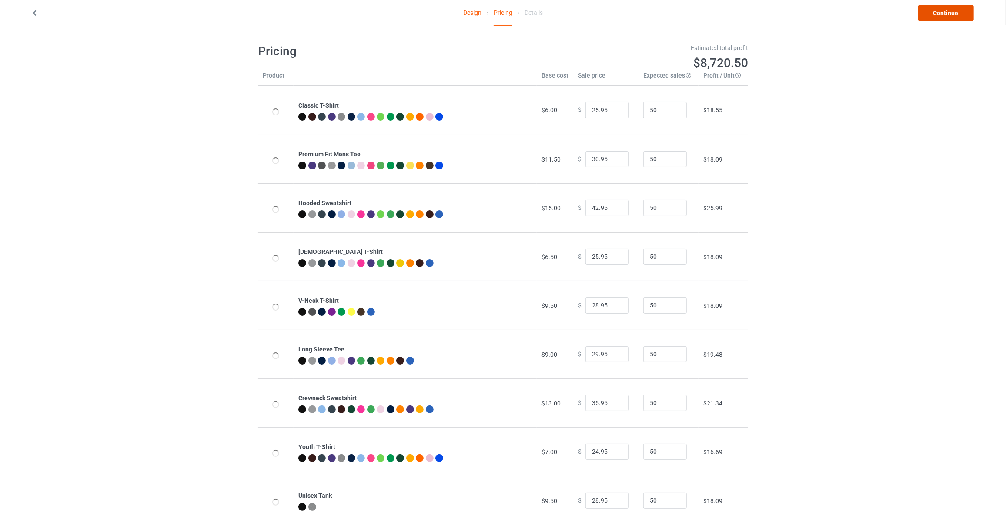
click at [954, 15] on link "Continue" at bounding box center [946, 13] width 56 height 16
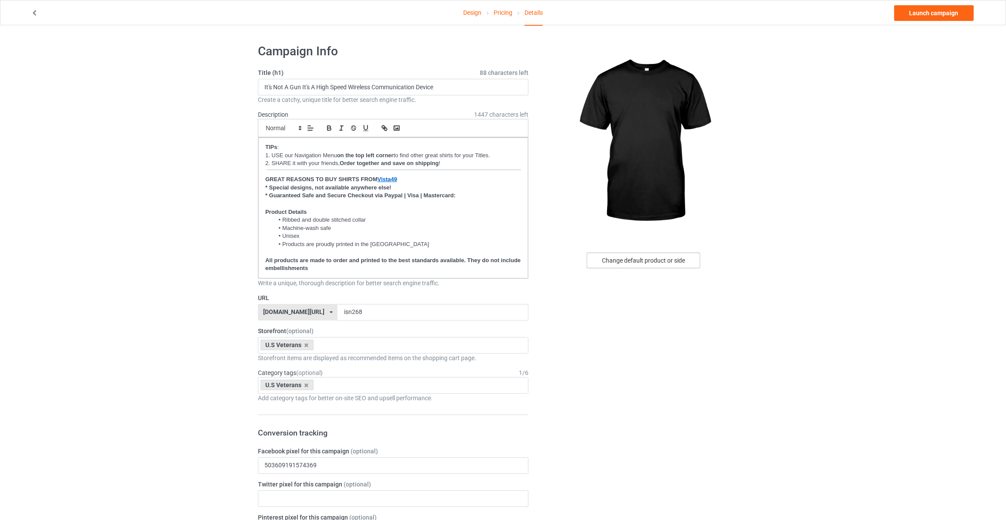
click at [640, 258] on div "Change default product or side" at bounding box center [644, 260] width 114 height 16
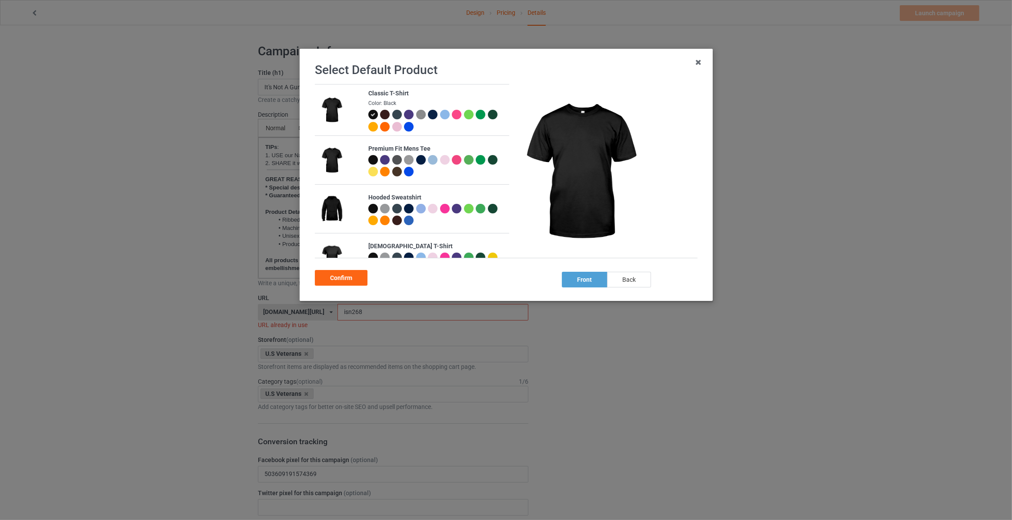
click at [626, 285] on div "back" at bounding box center [629, 280] width 44 height 16
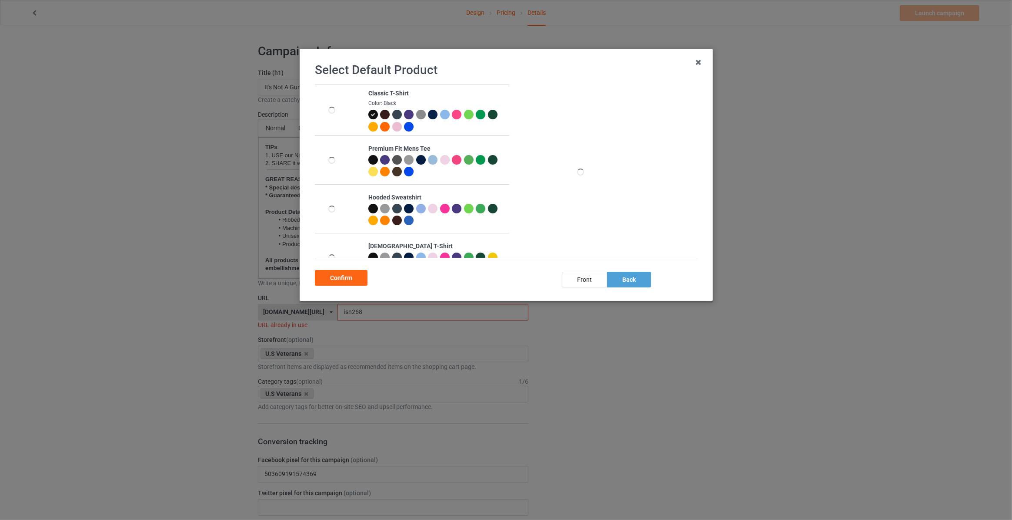
click at [432, 119] on div at bounding box center [434, 116] width 12 height 12
click at [345, 281] on div "Confirm" at bounding box center [341, 278] width 53 height 16
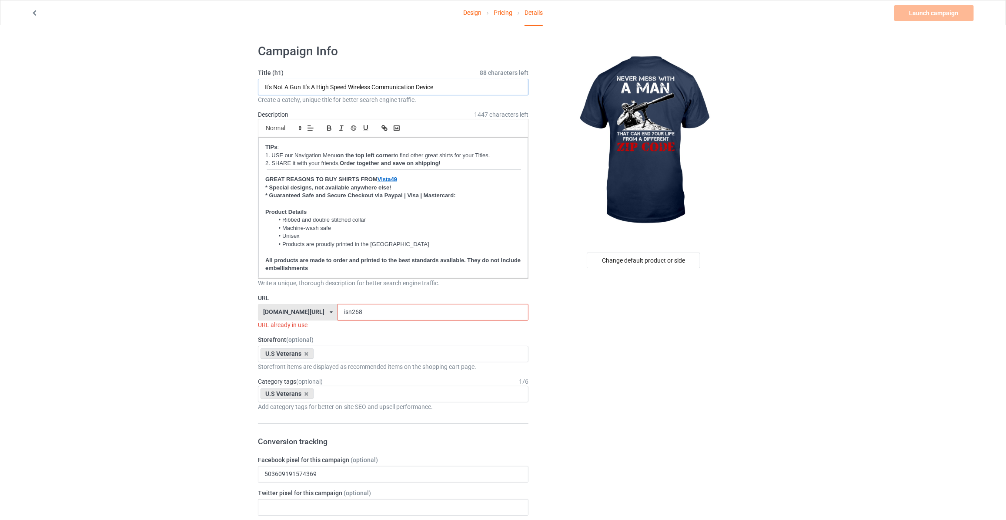
click at [387, 88] on input "It's Not A Gun It's A High Speed Wireless Communication Device" at bounding box center [393, 87] width 271 height 17
type input "Never Mess With A Man That Can End Your Life"
drag, startPoint x: 371, startPoint y: 302, endPoint x: 142, endPoint y: 259, distance: 232.9
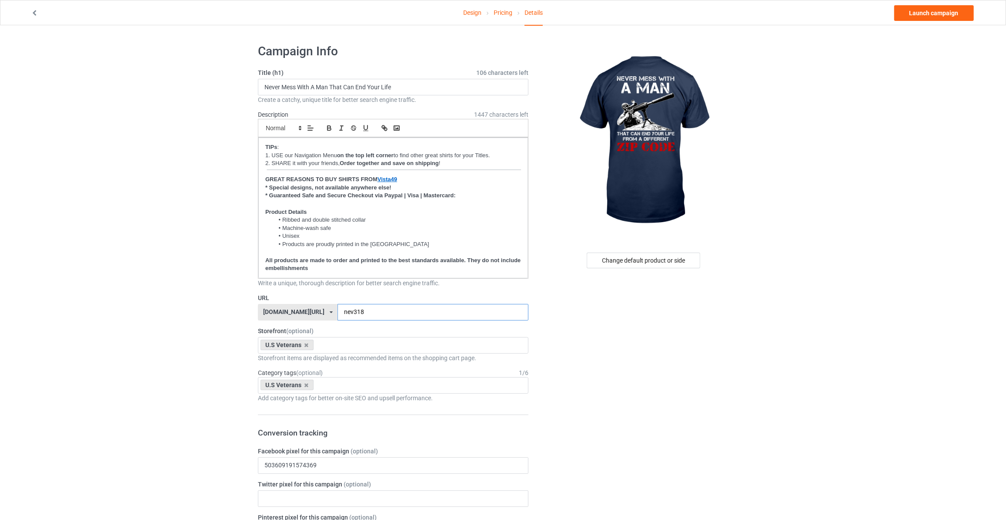
type input "nev318"
drag, startPoint x: 856, startPoint y: 120, endPoint x: 892, endPoint y: 39, distance: 88.4
click at [927, 8] on link "Launch campaign" at bounding box center [935, 13] width 80 height 16
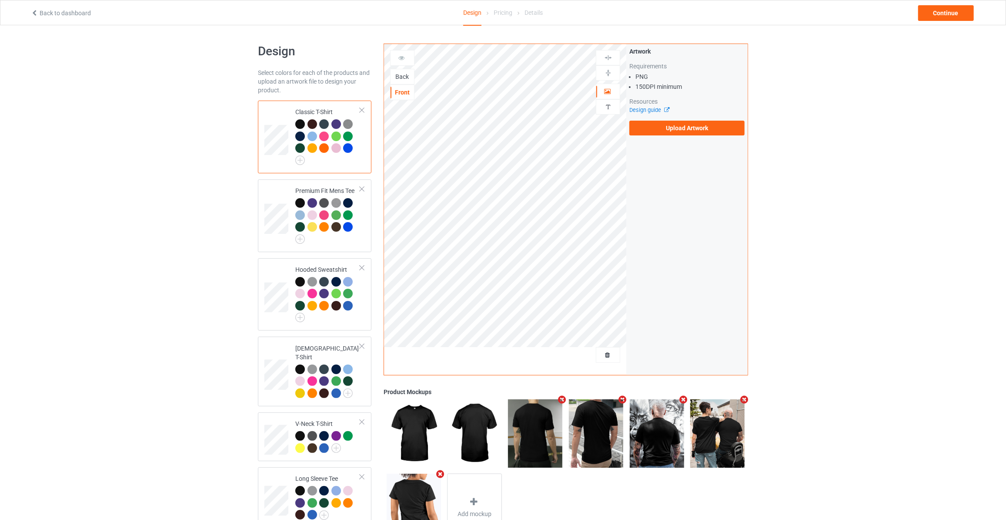
click at [399, 78] on div "Back" at bounding box center [402, 76] width 23 height 9
click at [642, 124] on label "Upload Artwork" at bounding box center [687, 128] width 115 height 15
click at [0, 0] on input "Upload Artwork" at bounding box center [0, 0] width 0 height 0
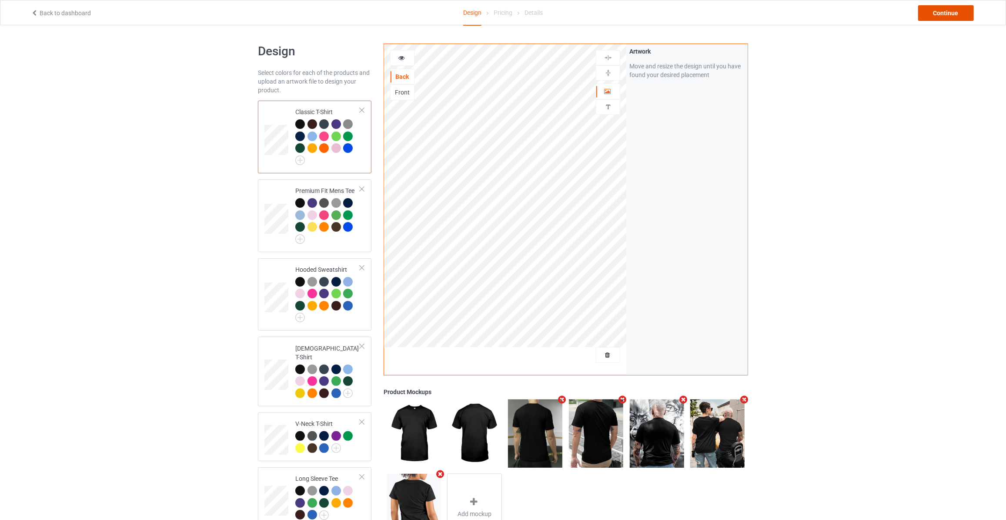
click at [962, 10] on div "Continue" at bounding box center [946, 13] width 56 height 16
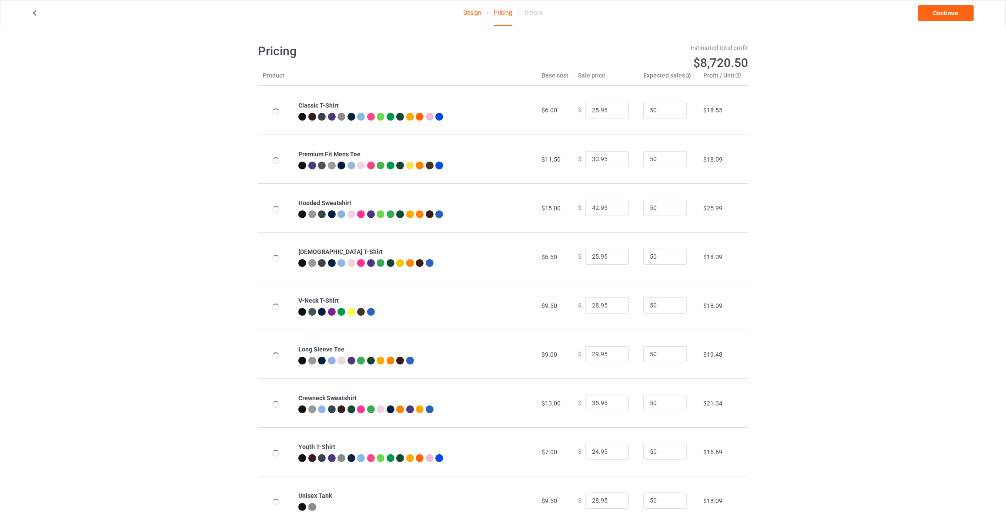
click at [962, 10] on link "Continue" at bounding box center [946, 13] width 56 height 16
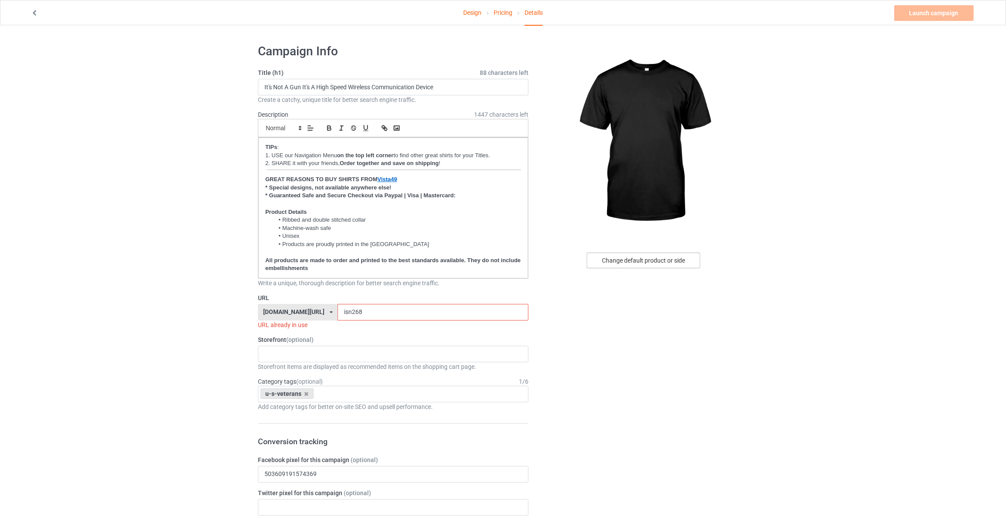
click at [611, 259] on div "Change default product or side" at bounding box center [644, 260] width 114 height 16
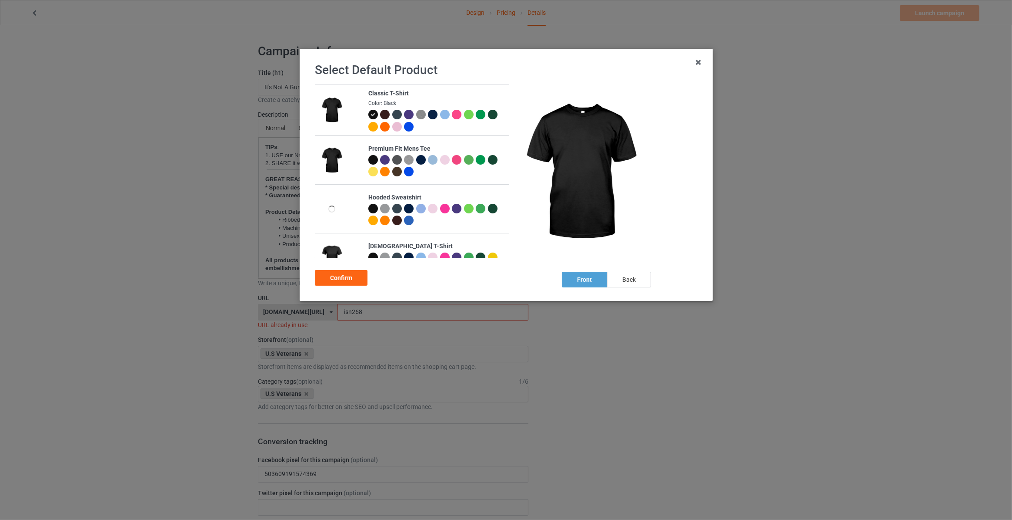
click at [621, 282] on div "back" at bounding box center [629, 280] width 44 height 16
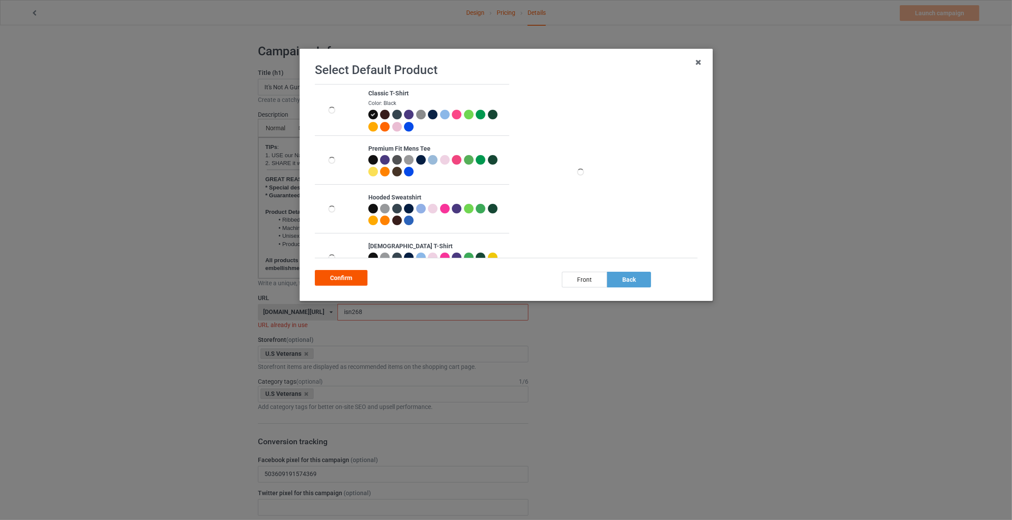
click at [336, 281] on div "Confirm" at bounding box center [341, 278] width 53 height 16
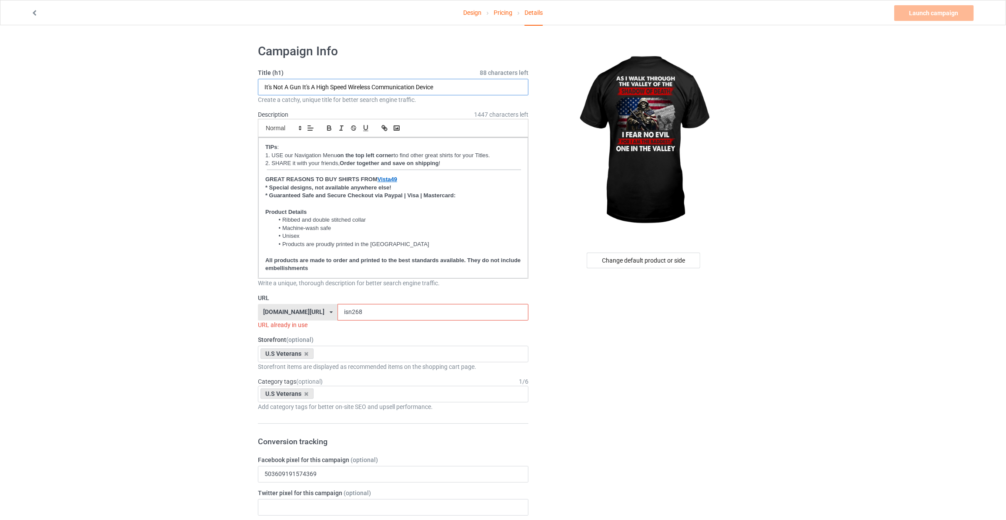
click at [329, 83] on input "It's Not A Gun It's A High Speed Wireless Communication Device" at bounding box center [393, 87] width 271 height 17
type input "As I Walk Through The Valley Of The Shadow Of Death"
drag, startPoint x: 367, startPoint y: 314, endPoint x: 62, endPoint y: 305, distance: 305.2
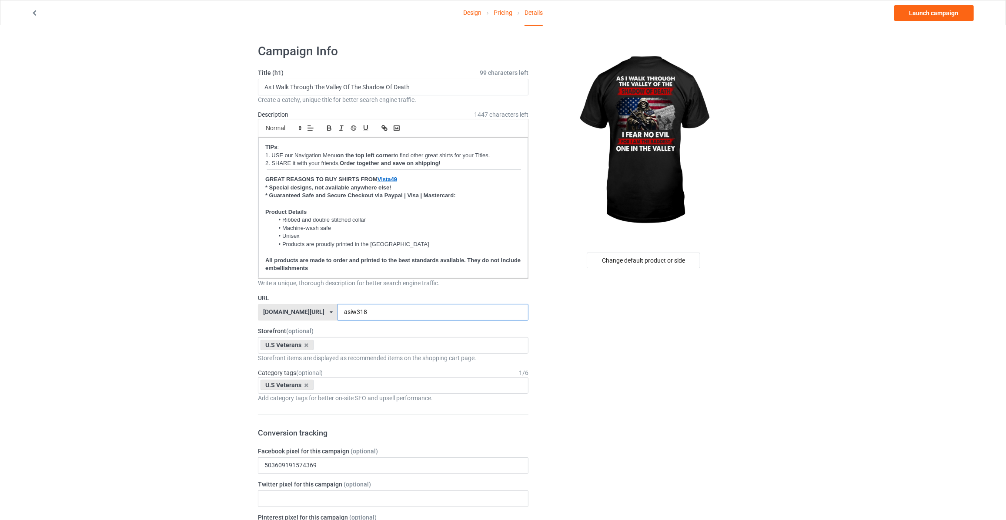
type input "asiw318"
click at [926, 19] on link "Launch campaign" at bounding box center [935, 13] width 80 height 16
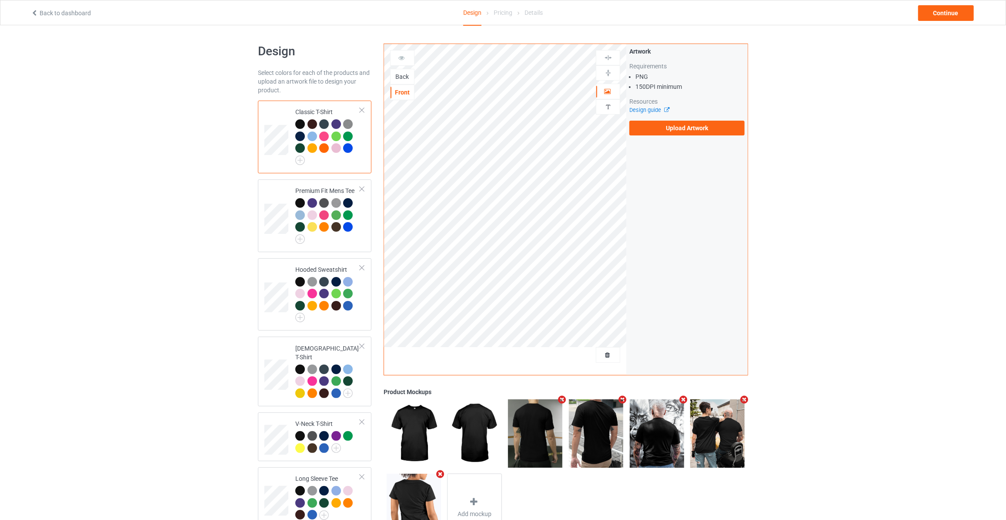
click at [404, 72] on div "Back" at bounding box center [402, 76] width 23 height 9
click at [677, 123] on label "Upload Artwork" at bounding box center [687, 128] width 115 height 15
click at [0, 0] on input "Upload Artwork" at bounding box center [0, 0] width 0 height 0
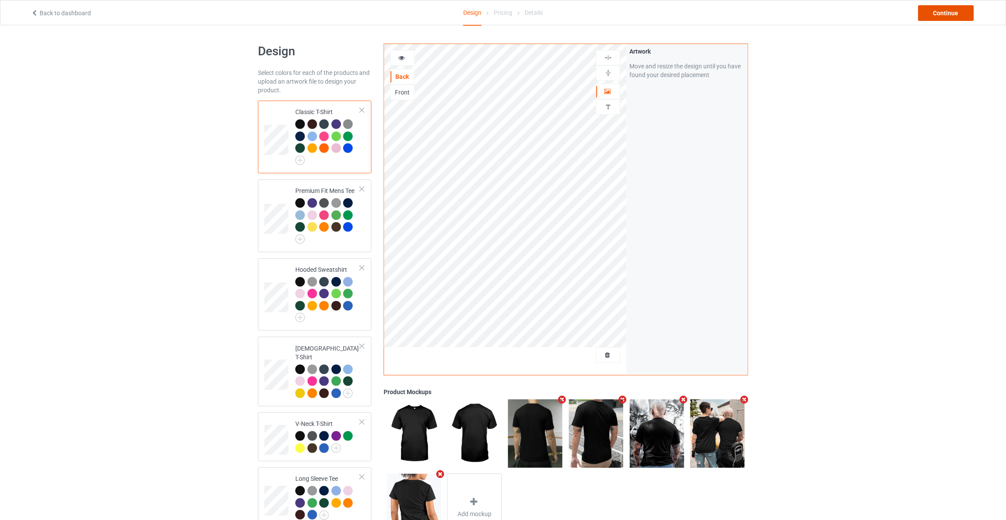
click at [943, 14] on div "Continue" at bounding box center [946, 13] width 56 height 16
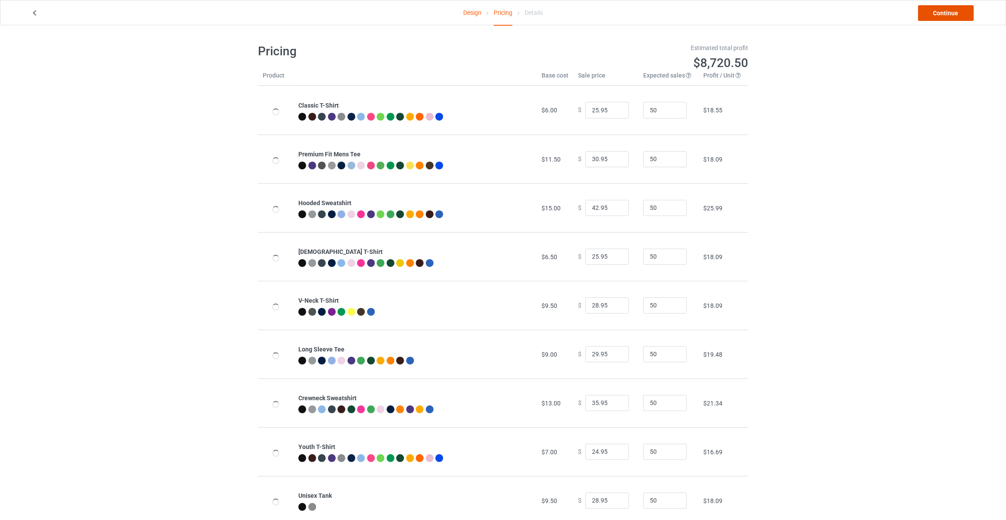
click at [943, 14] on link "Continue" at bounding box center [946, 13] width 56 height 16
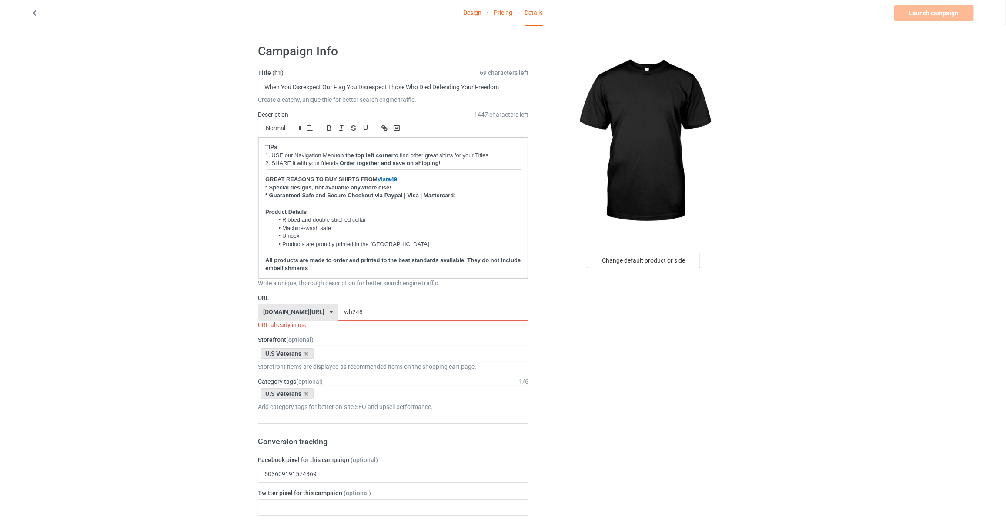
click at [634, 259] on div "Change default product or side" at bounding box center [644, 260] width 114 height 16
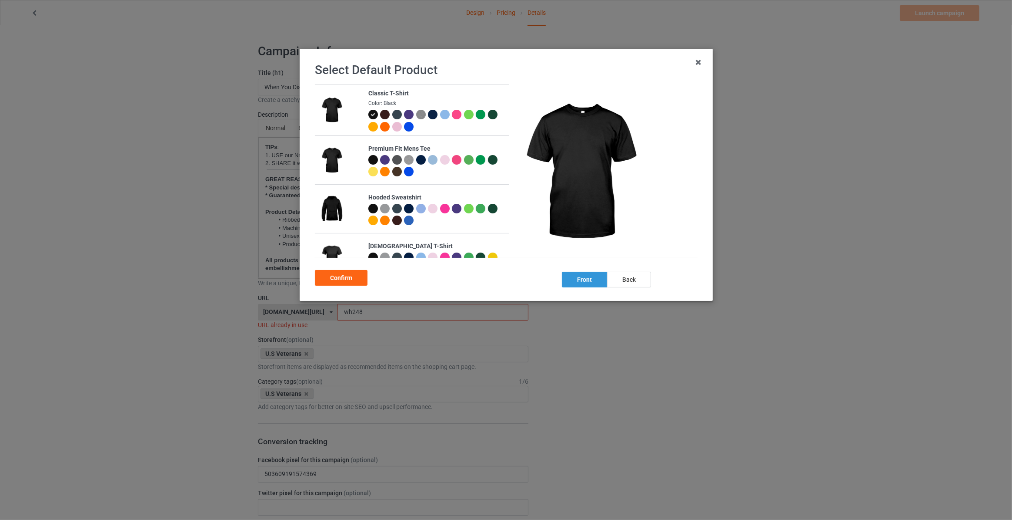
click at [626, 275] on div "back" at bounding box center [629, 280] width 44 height 16
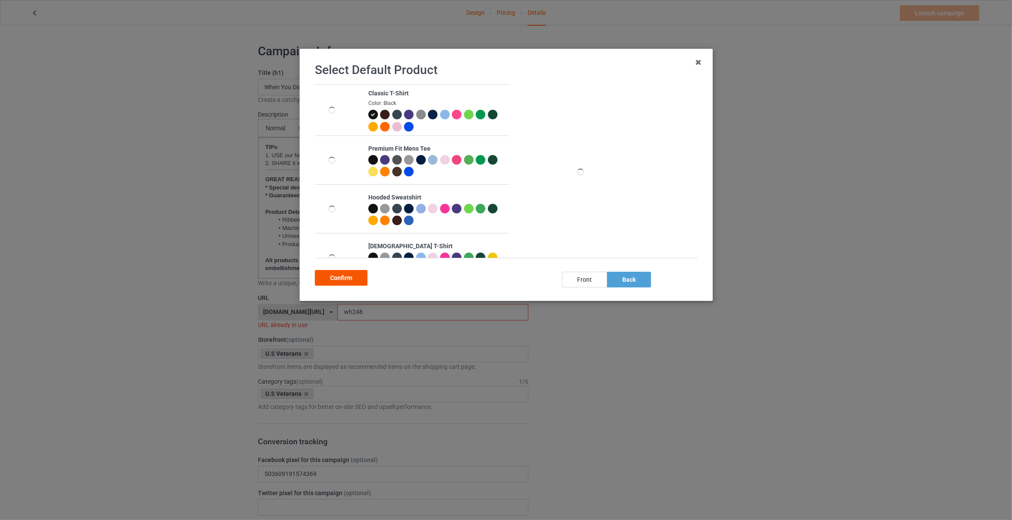
click at [352, 277] on div "Confirm" at bounding box center [341, 278] width 53 height 16
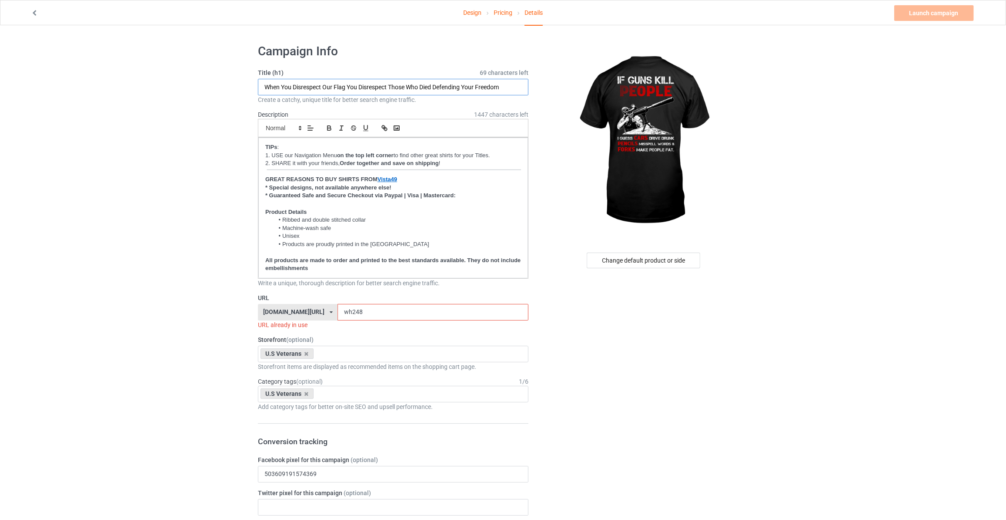
click at [322, 80] on input "When You Disrespect Our Flag You Disrespect Those Who Died Defending Your Freed…" at bounding box center [393, 87] width 271 height 17
type input "If Guns Kill People"
drag, startPoint x: 349, startPoint y: 313, endPoint x: 21, endPoint y: 278, distance: 329.0
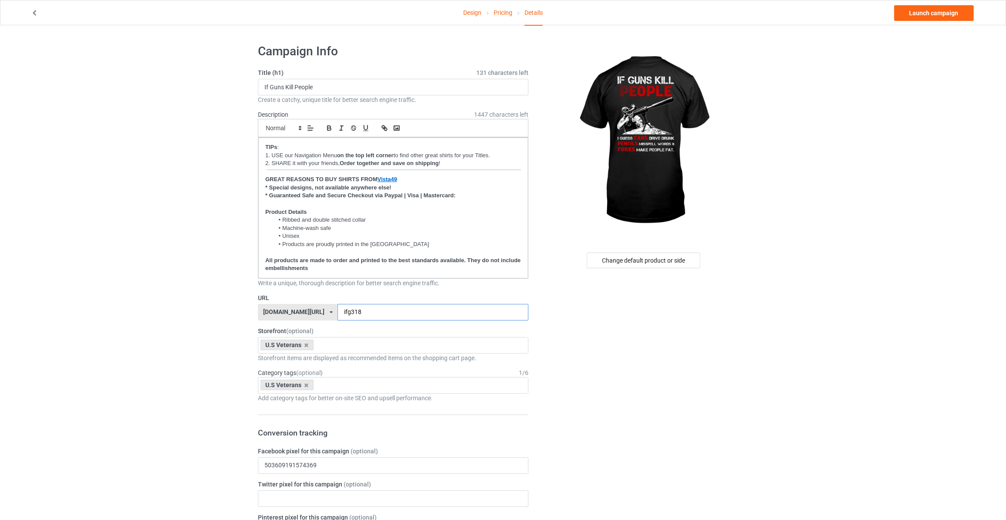
type input "ifg318"
click at [918, 19] on link "Launch campaign" at bounding box center [935, 13] width 80 height 16
